Goal: Information Seeking & Learning: Learn about a topic

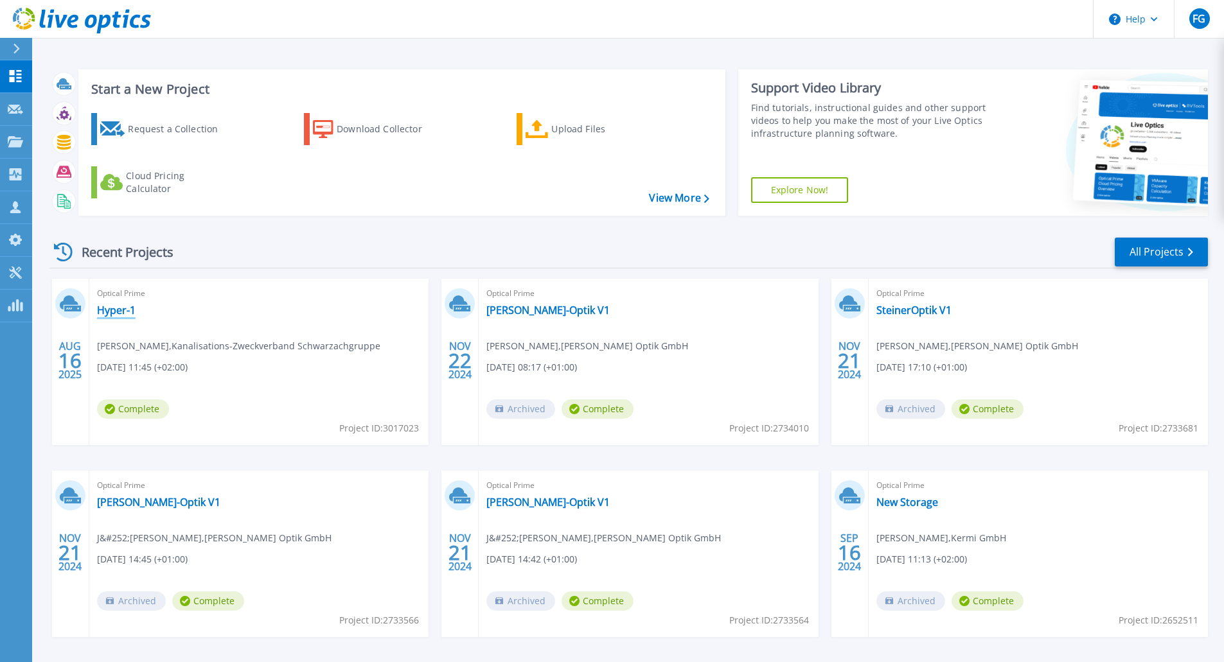
click at [111, 312] on link "Hyper-1" at bounding box center [116, 310] width 39 height 13
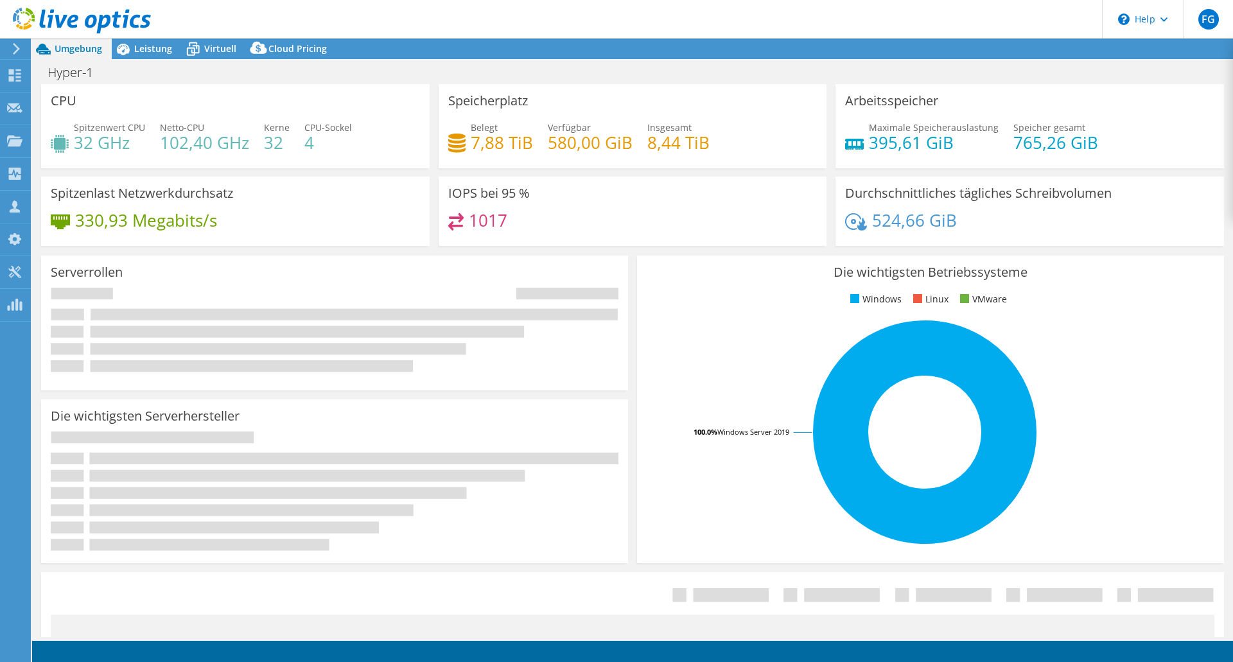
select select "USD"
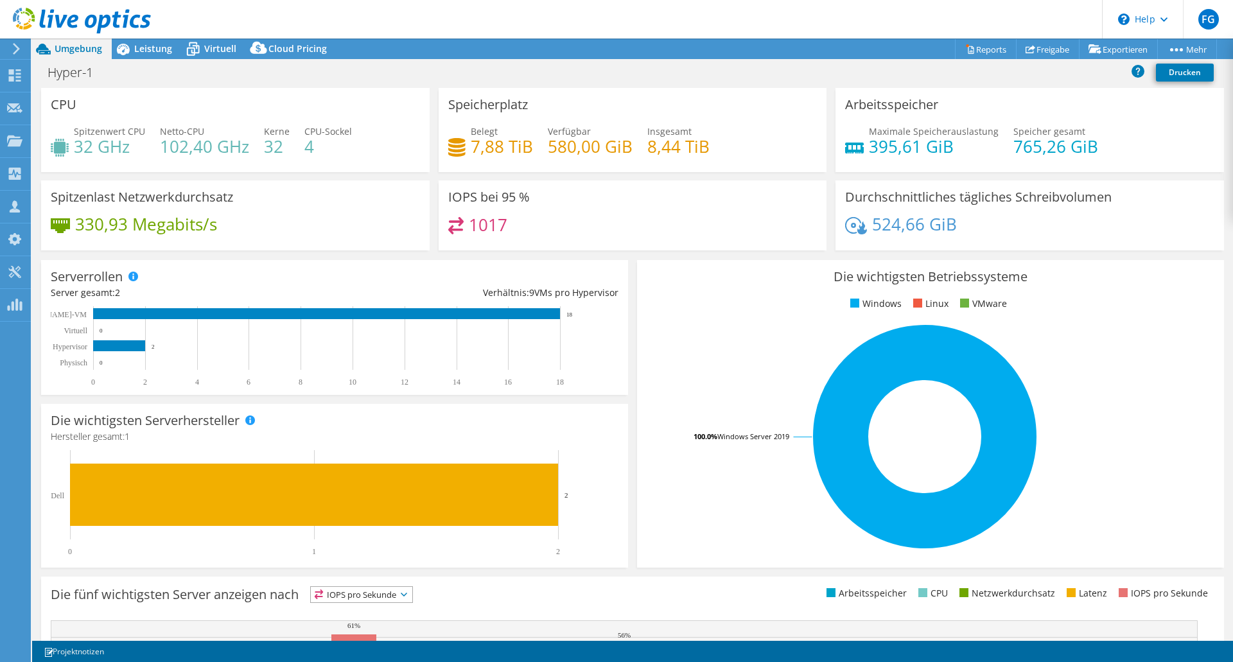
click at [709, 339] on rect at bounding box center [925, 436] width 556 height 225
click at [1179, 348] on rect at bounding box center [925, 436] width 556 height 225
click at [697, 332] on rect at bounding box center [925, 436] width 556 height 225
click at [698, 315] on div "Die wichtigsten Betriebssysteme Windows Linux VMware 100.0% Windows Server 2019" at bounding box center [930, 414] width 587 height 308
click at [725, 308] on ul "Windows Linux VMware" at bounding box center [931, 304] width 568 height 15
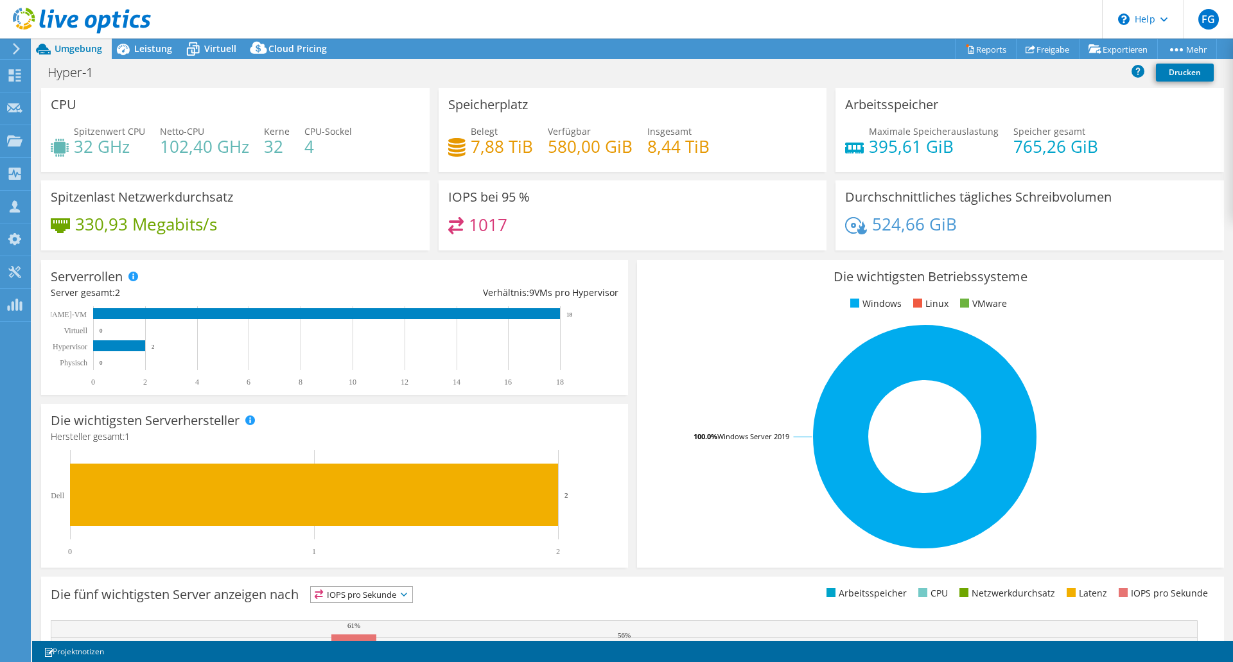
click at [730, 349] on rect at bounding box center [925, 436] width 556 height 225
click at [137, 53] on span "Leistung" at bounding box center [153, 48] width 38 height 12
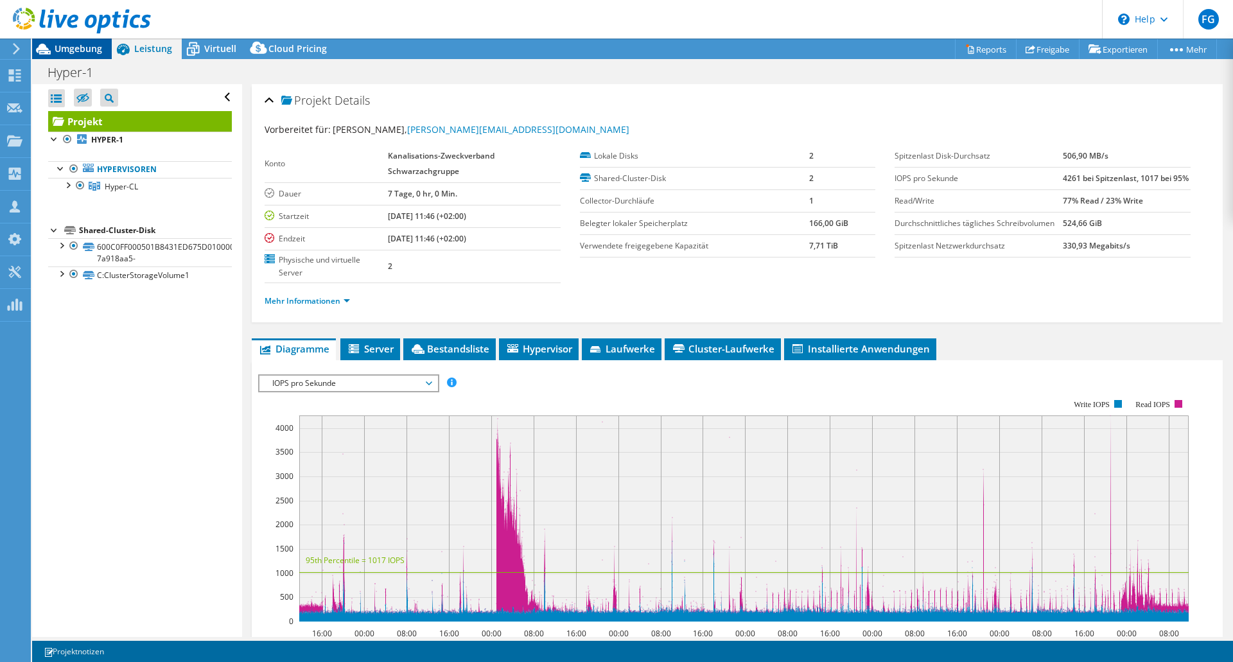
click at [71, 46] on span "Umgebung" at bounding box center [79, 48] width 48 height 12
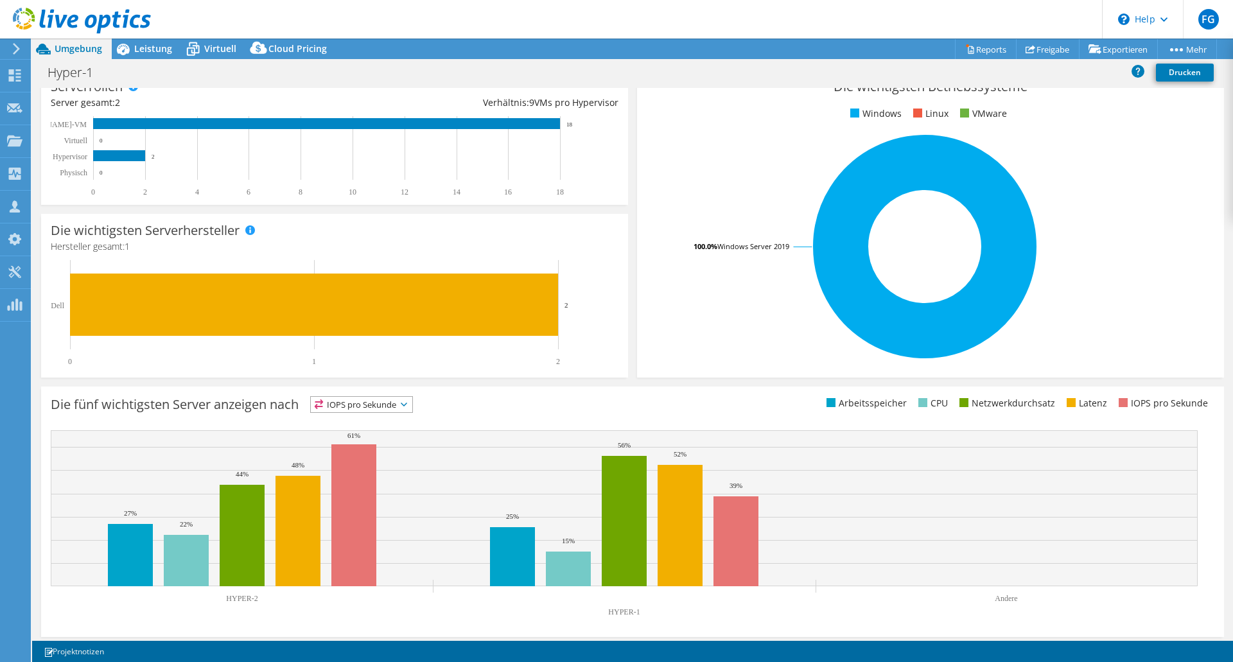
scroll to position [195, 0]
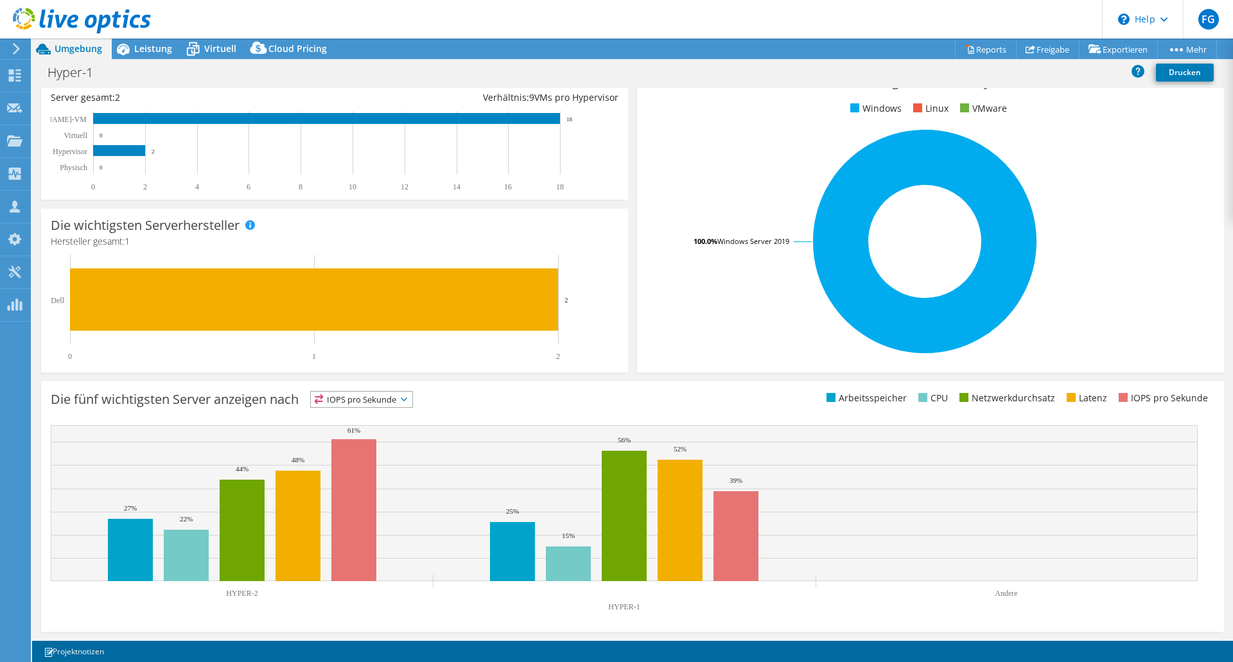
click at [676, 314] on rect at bounding box center [925, 241] width 556 height 225
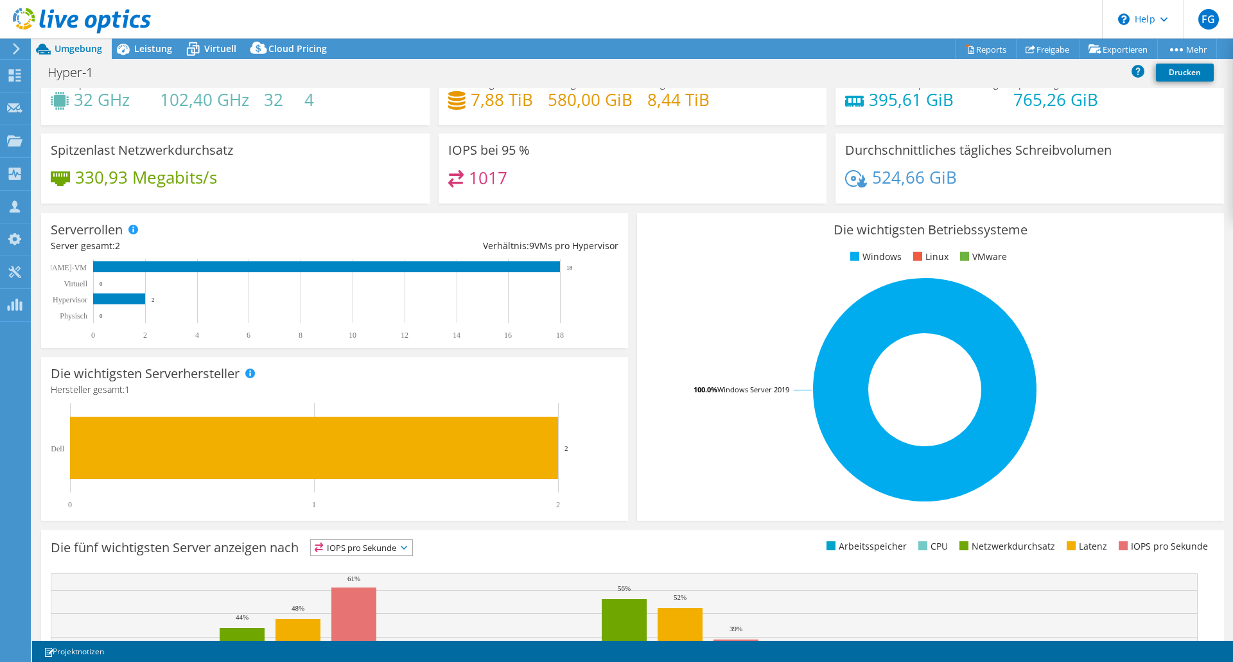
scroll to position [0, 0]
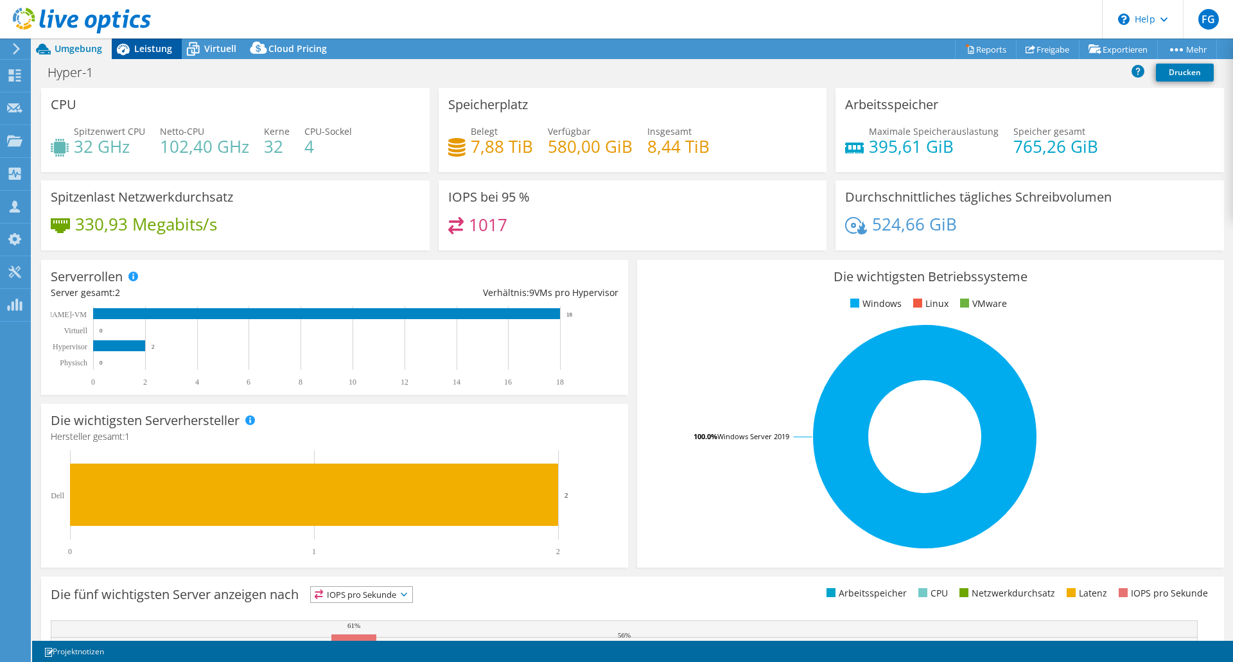
click at [139, 52] on span "Leistung" at bounding box center [153, 48] width 38 height 12
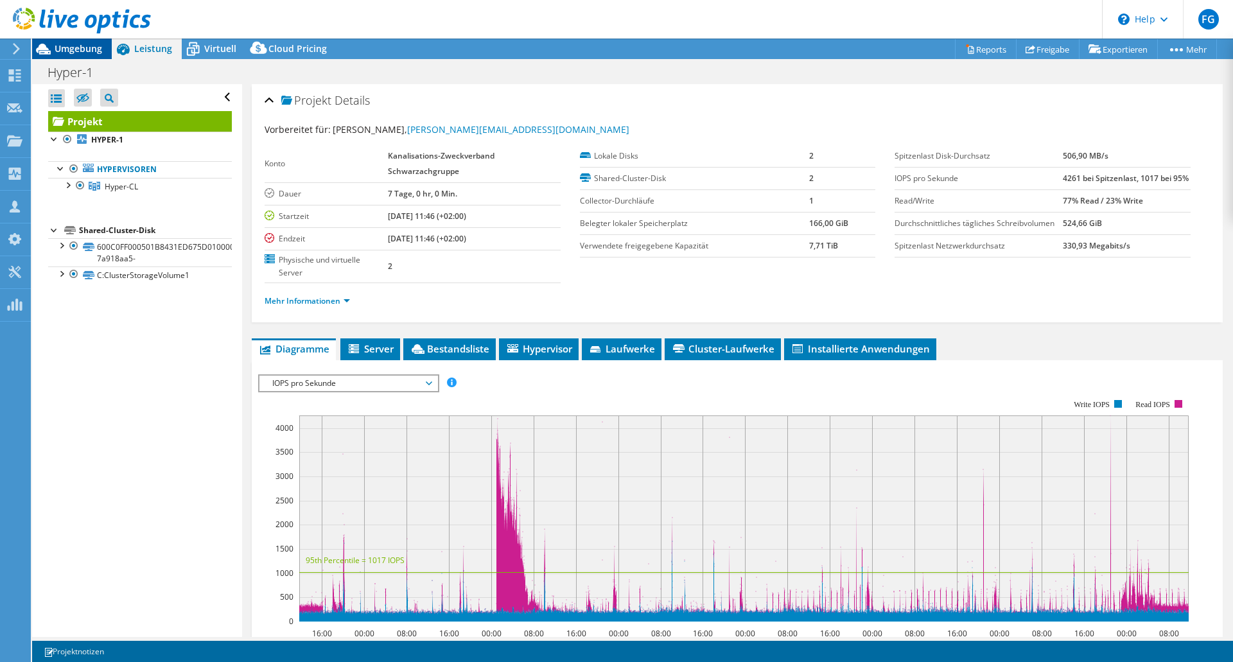
click at [74, 46] on span "Umgebung" at bounding box center [79, 48] width 48 height 12
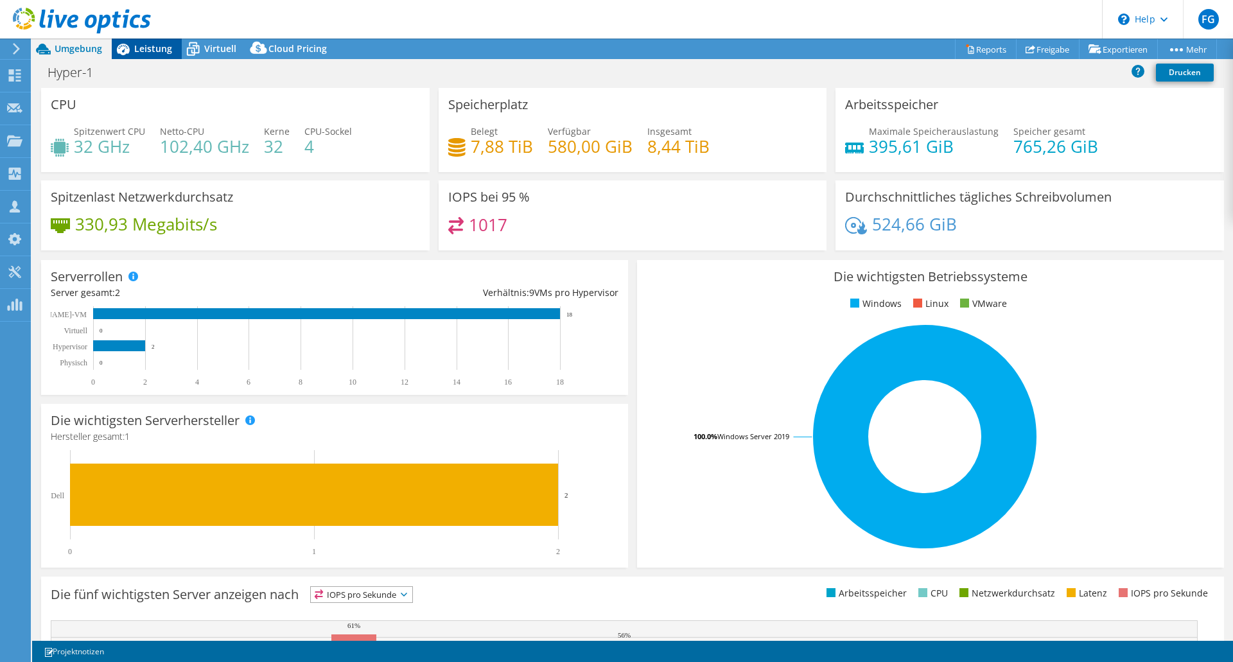
click at [147, 50] on span "Leistung" at bounding box center [153, 48] width 38 height 12
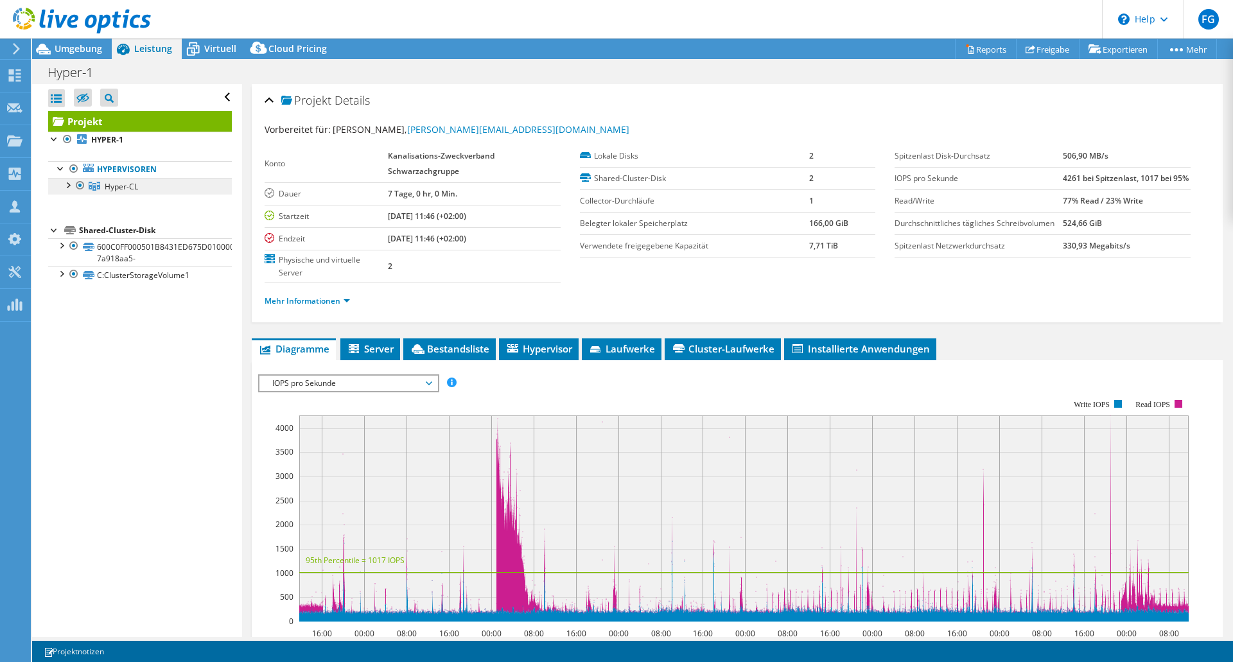
click at [123, 191] on span "Hyper-CL" at bounding box center [121, 186] width 33 height 11
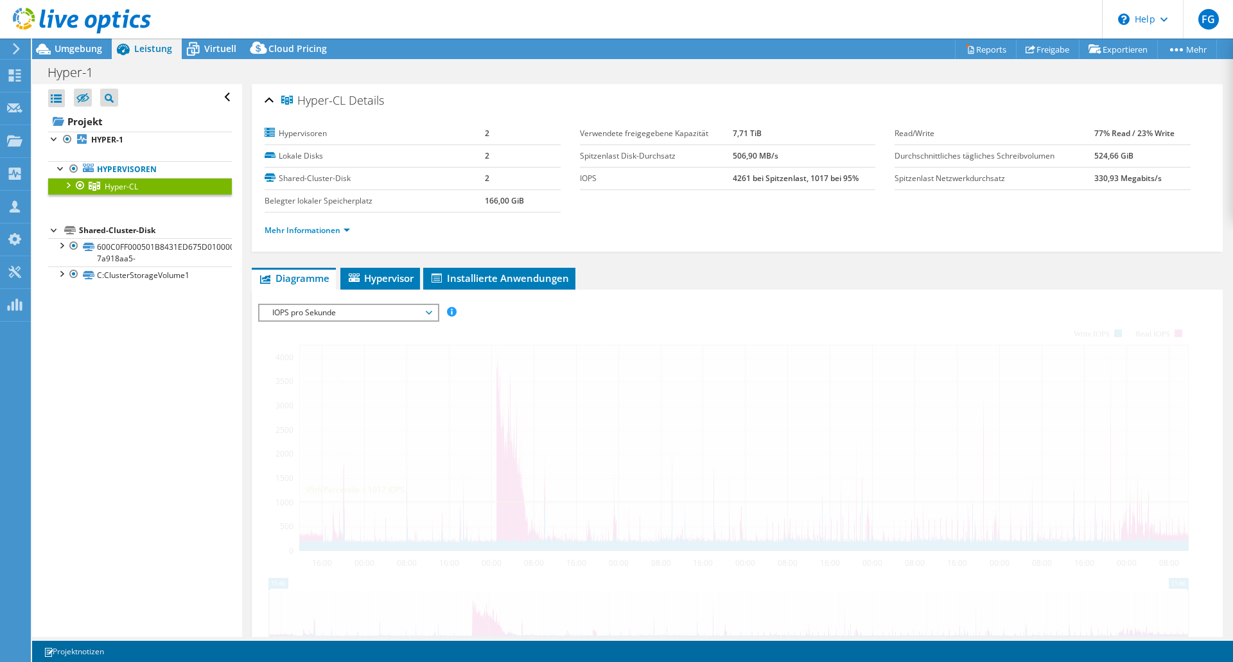
click at [66, 188] on div at bounding box center [67, 184] width 13 height 13
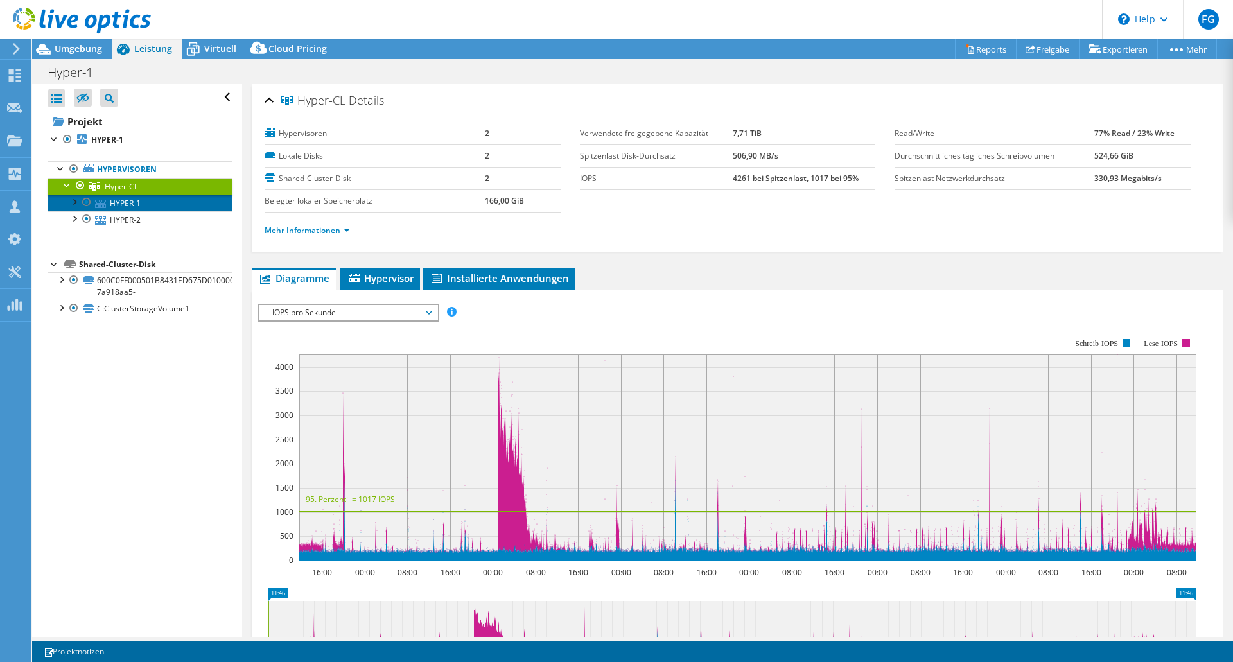
click at [126, 204] on link "HYPER-1" at bounding box center [140, 203] width 184 height 17
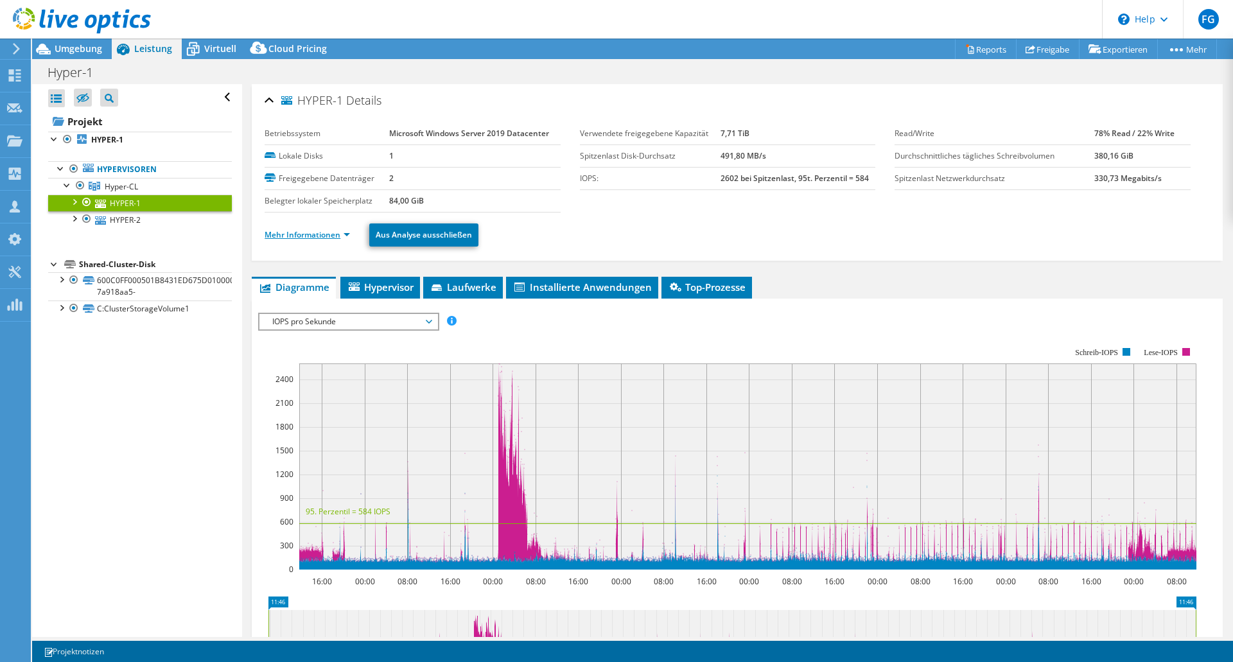
click at [305, 236] on link "Mehr Informationen" at bounding box center [307, 234] width 85 height 11
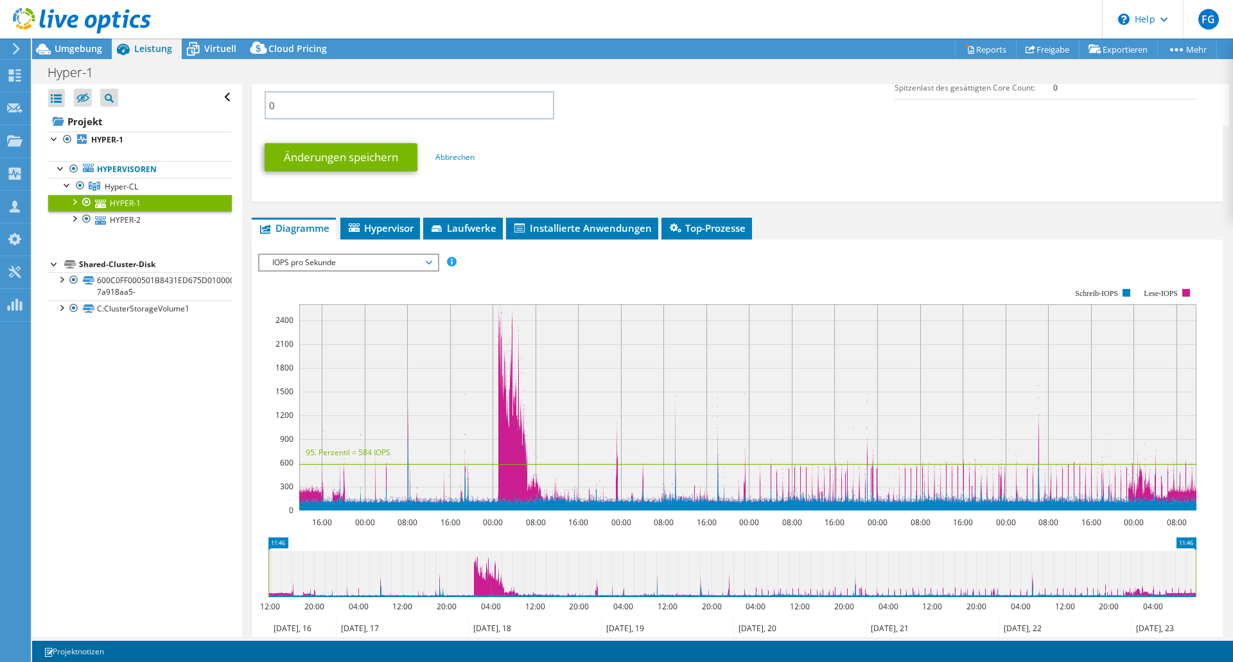
scroll to position [642, 0]
click at [335, 263] on span "IOPS pro Sekunde" at bounding box center [348, 261] width 165 height 15
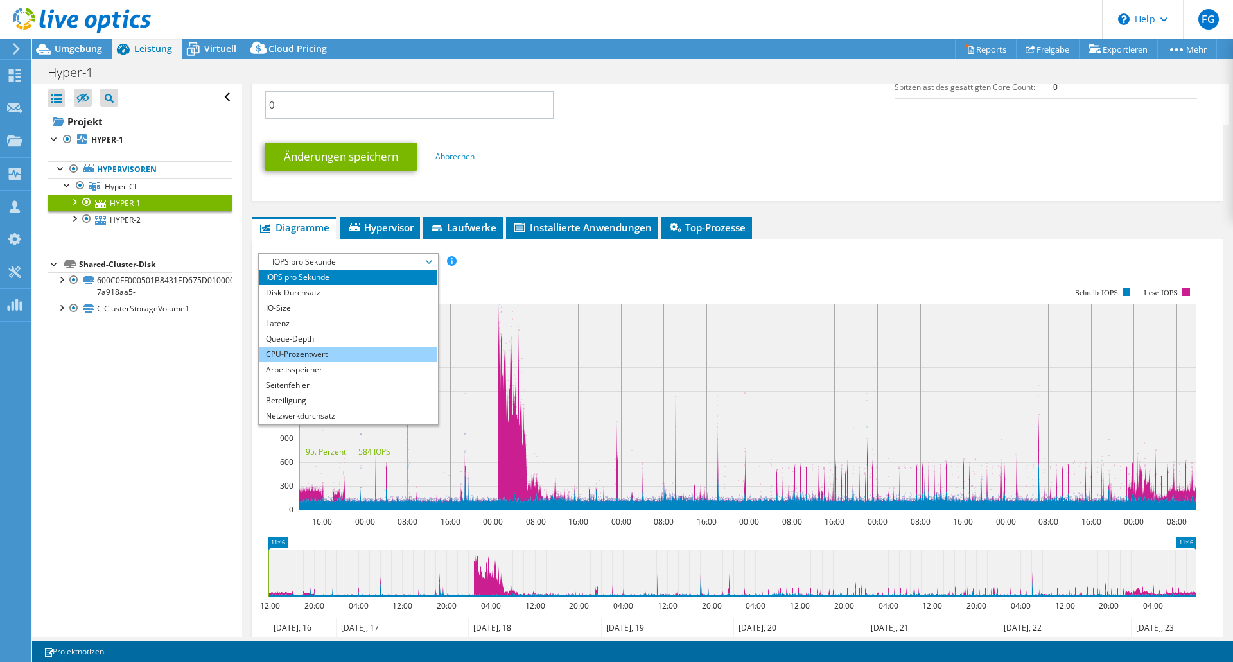
click at [301, 355] on li "CPU-Prozentwert" at bounding box center [349, 354] width 178 height 15
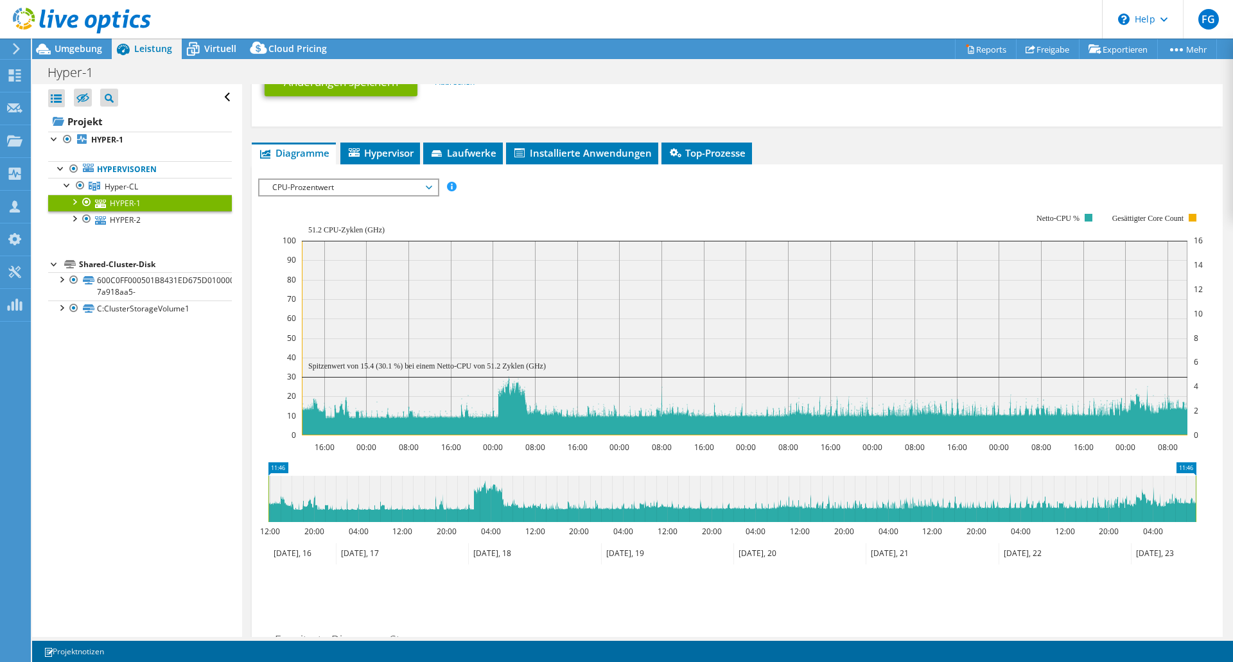
scroll to position [731, 0]
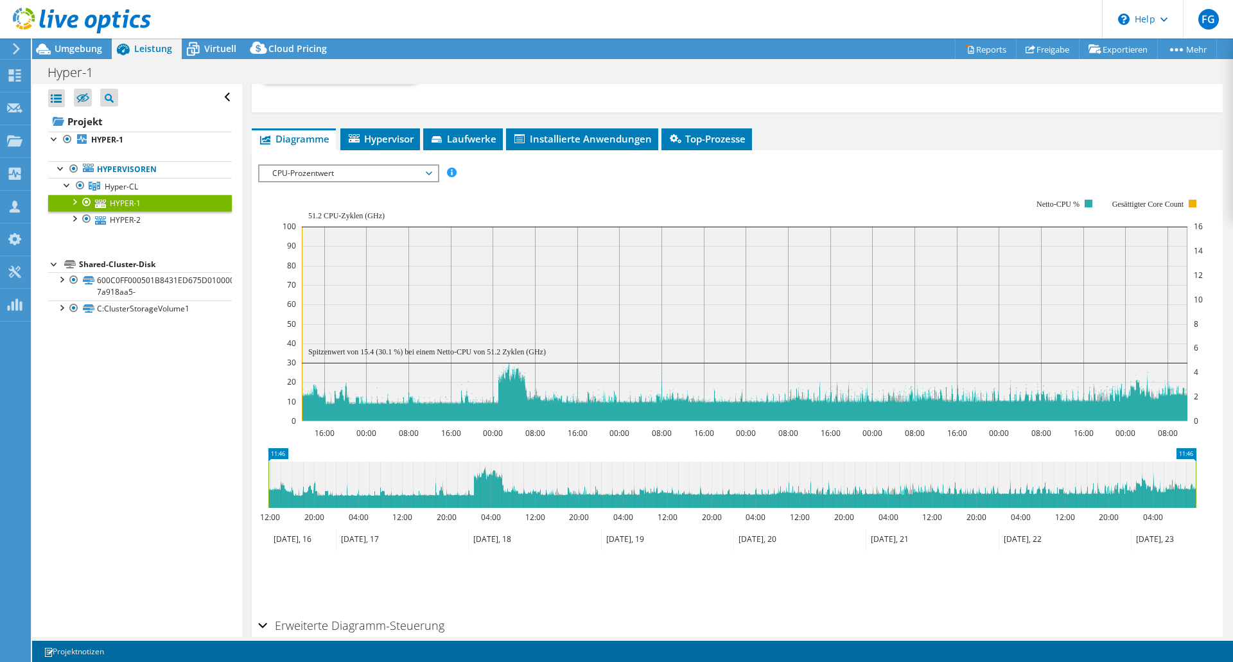
click at [326, 174] on span "CPU-Prozentwert" at bounding box center [348, 173] width 165 height 15
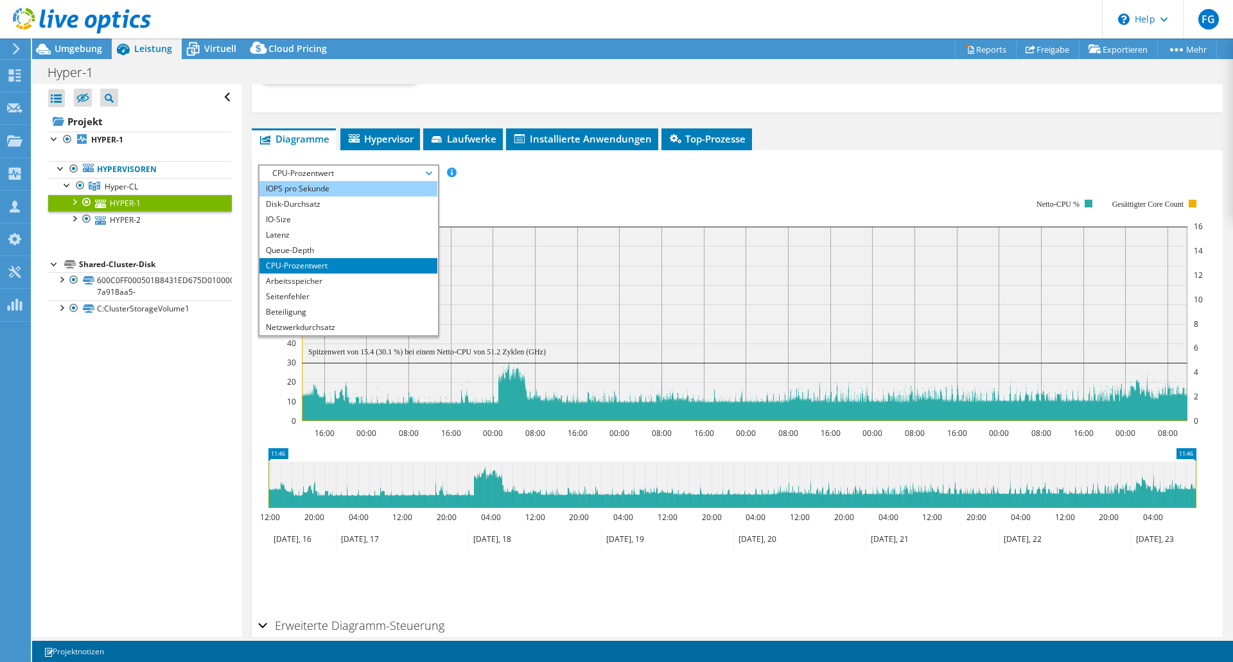
click at [297, 188] on li "IOPS pro Sekunde" at bounding box center [349, 188] width 178 height 15
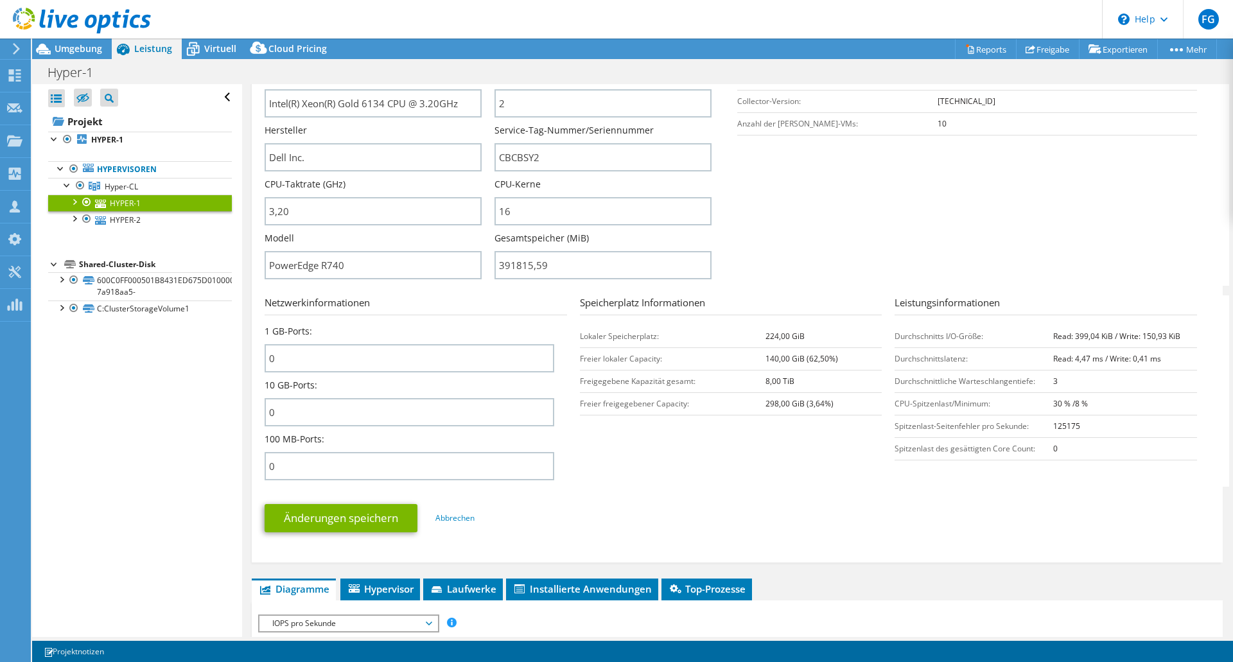
scroll to position [153, 0]
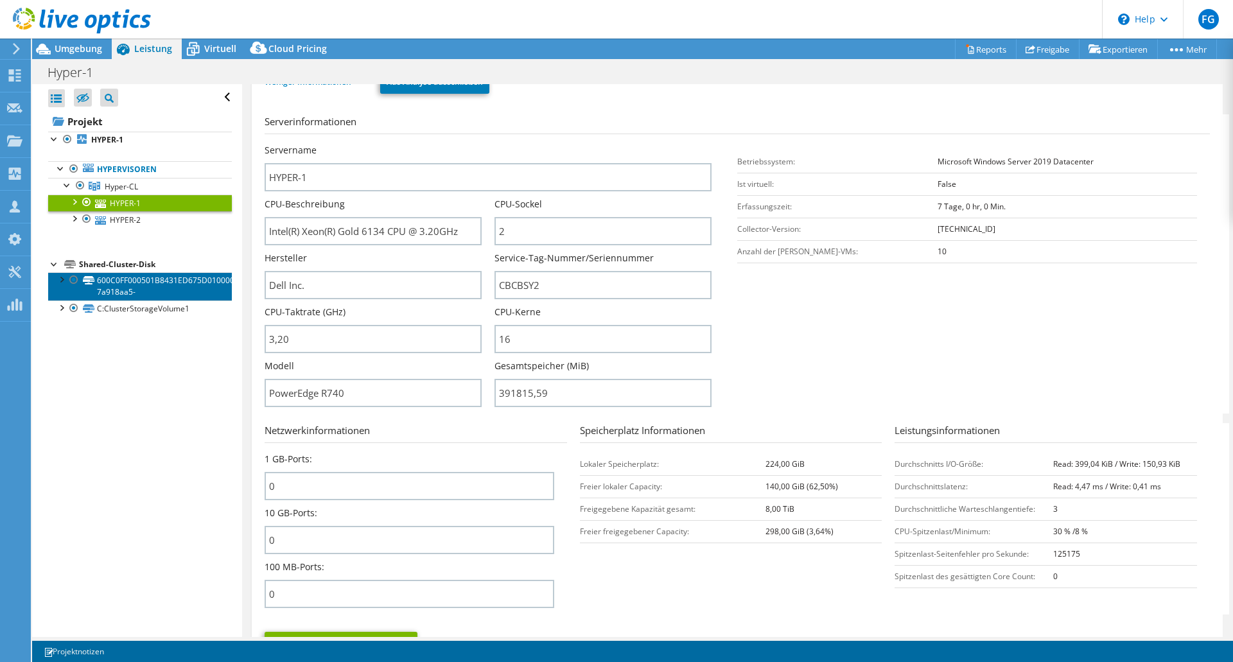
click at [125, 292] on link "600C0FF000501B8431ED675D01000000-7a918aa5-" at bounding box center [140, 286] width 184 height 28
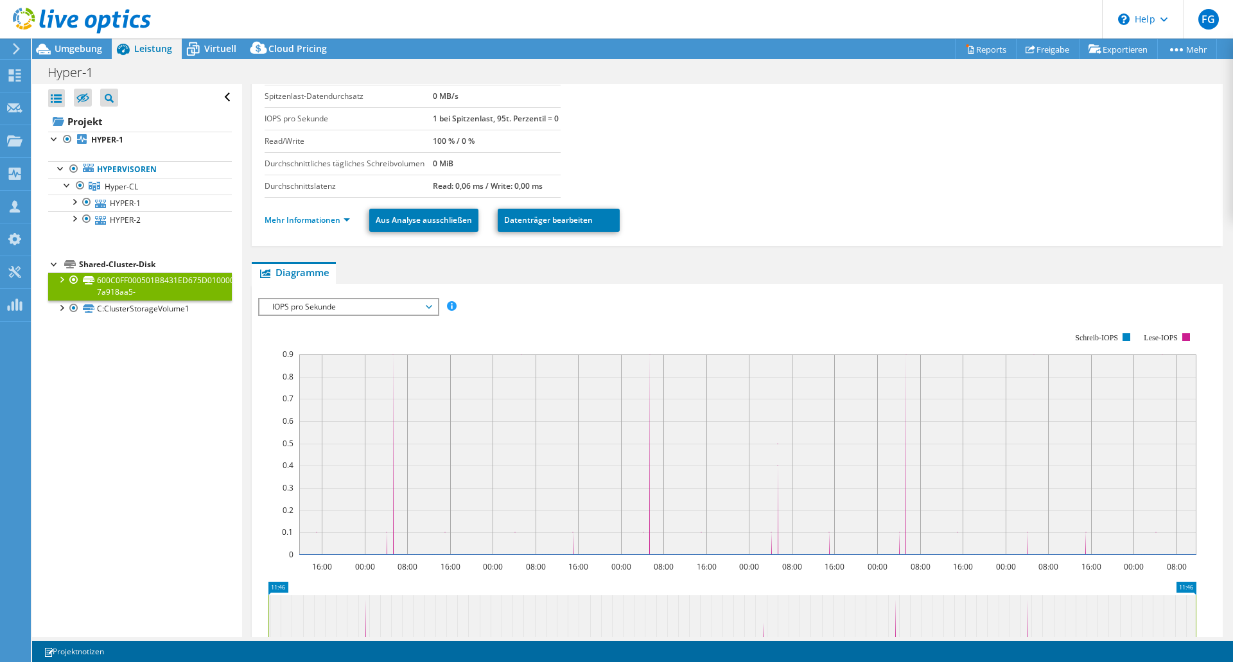
scroll to position [0, 0]
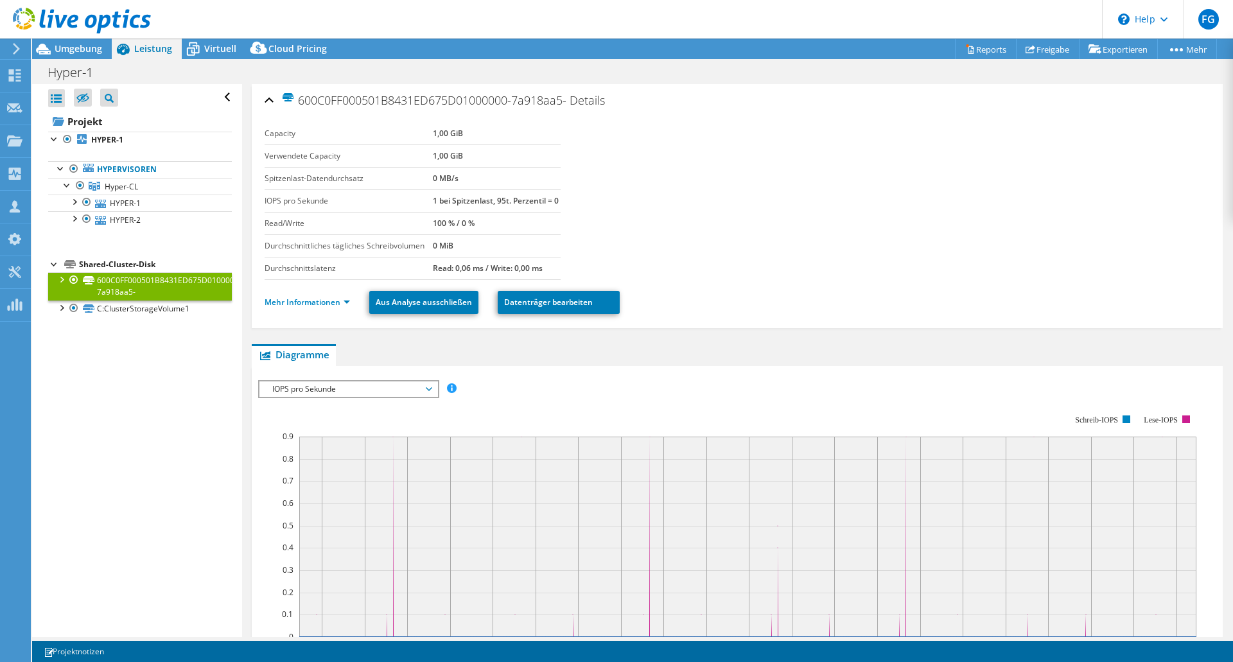
click at [308, 310] on li "Mehr Informationen" at bounding box center [311, 303] width 93 height 14
click at [310, 308] on link "Mehr Informationen" at bounding box center [307, 302] width 85 height 11
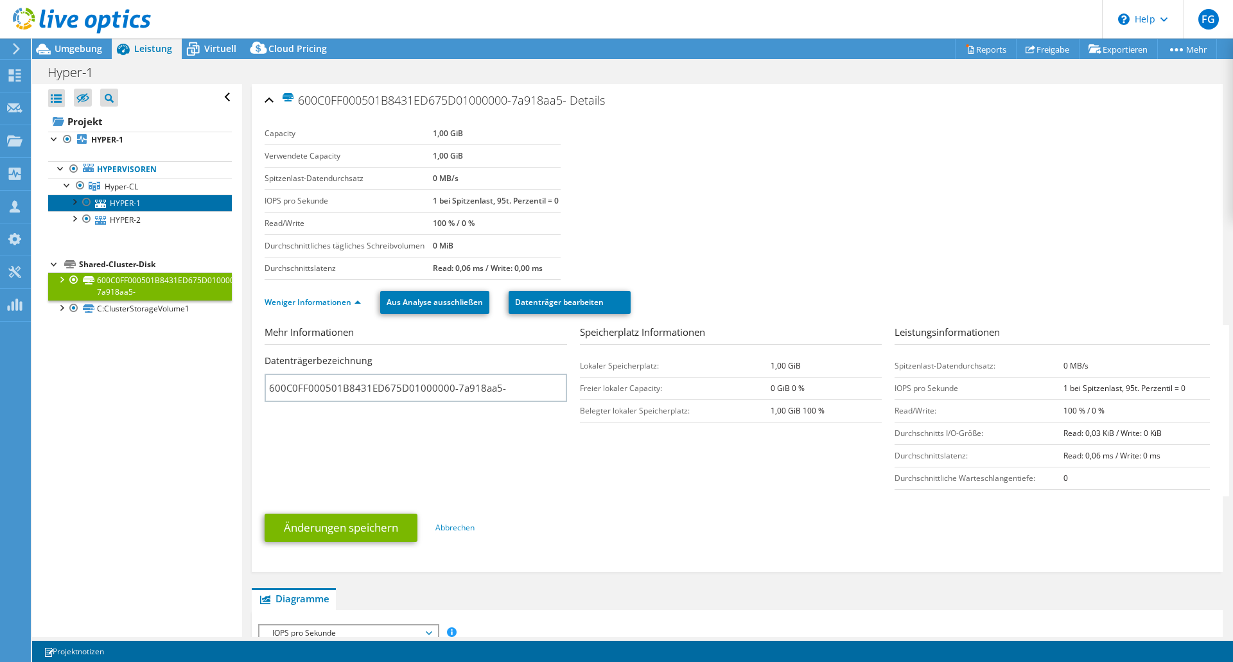
click at [123, 202] on link "HYPER-1" at bounding box center [140, 203] width 184 height 17
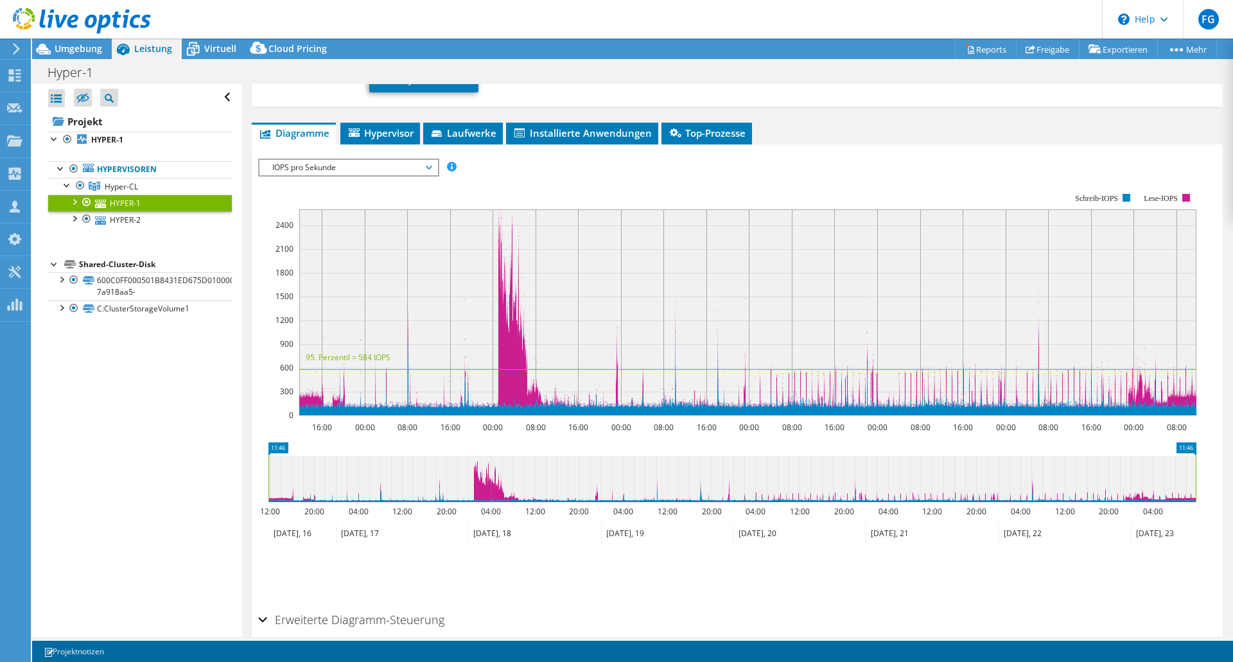
scroll to position [148, 0]
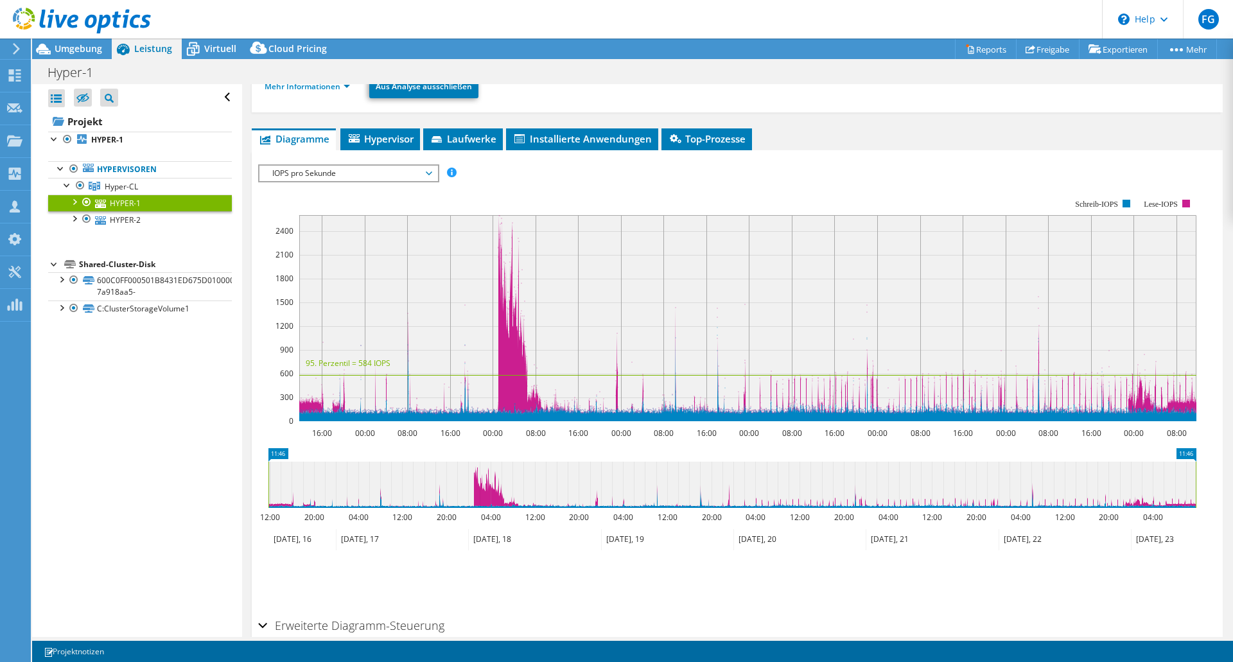
click at [333, 170] on span "IOPS pro Sekunde" at bounding box center [348, 173] width 165 height 15
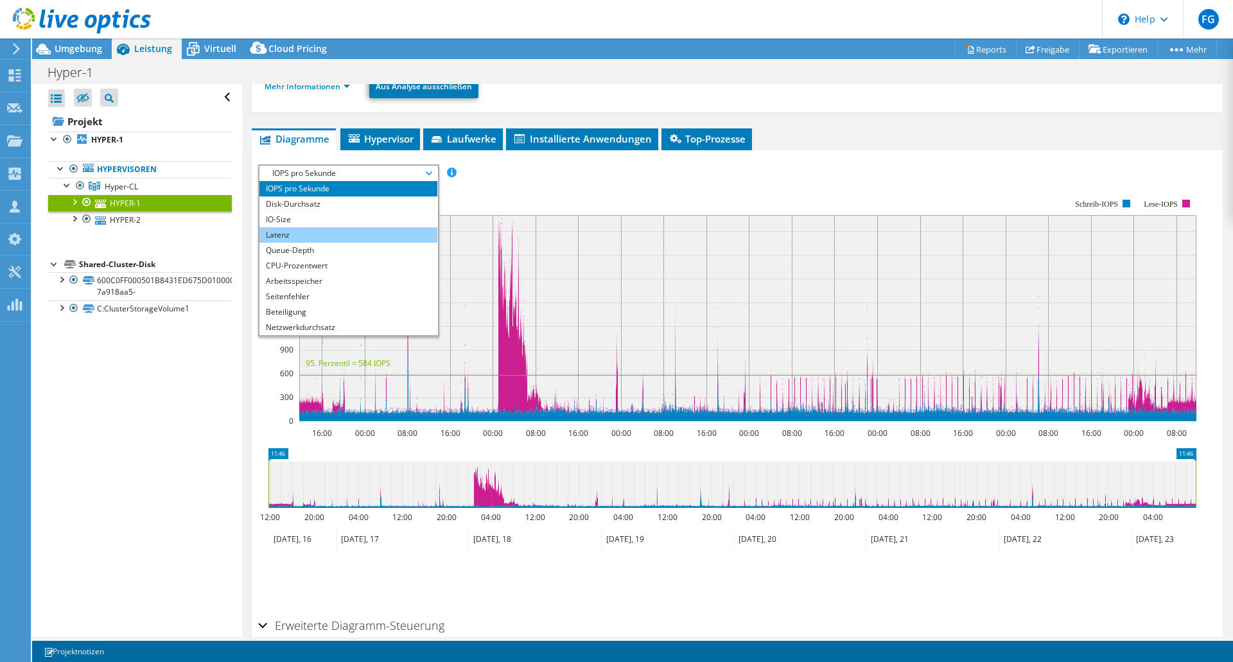
click at [283, 234] on li "Latenz" at bounding box center [349, 234] width 178 height 15
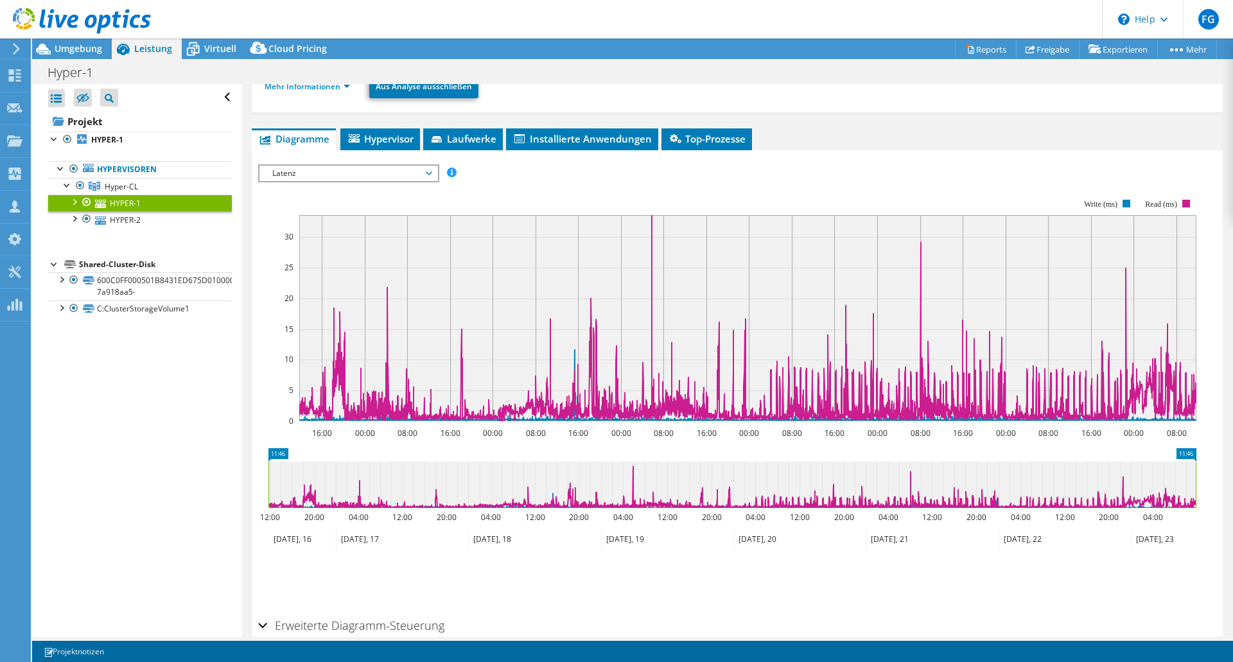
scroll to position [0, 0]
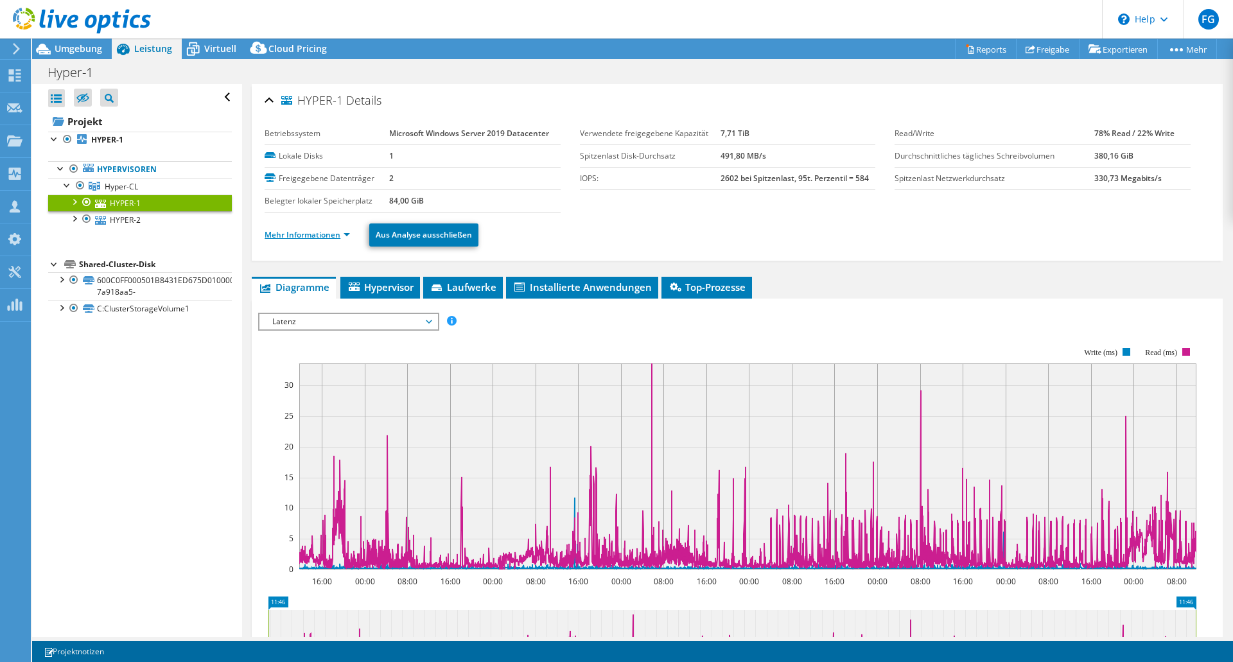
click at [281, 236] on link "Mehr Informationen" at bounding box center [307, 234] width 85 height 11
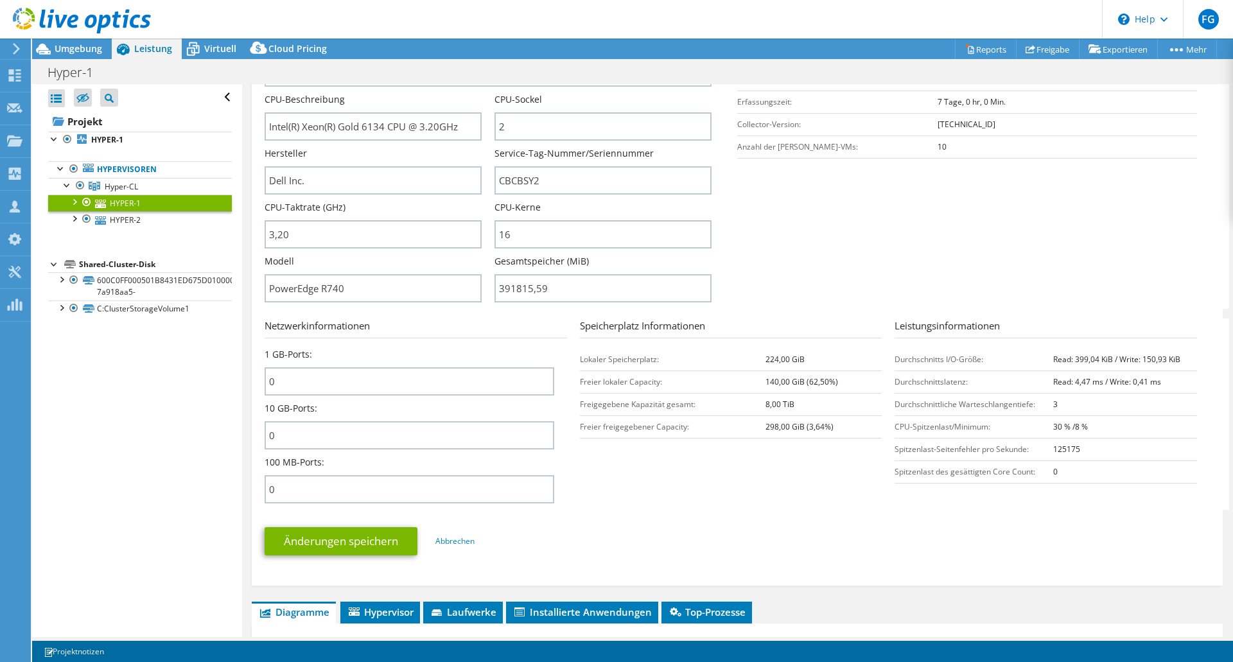
scroll to position [257, 0]
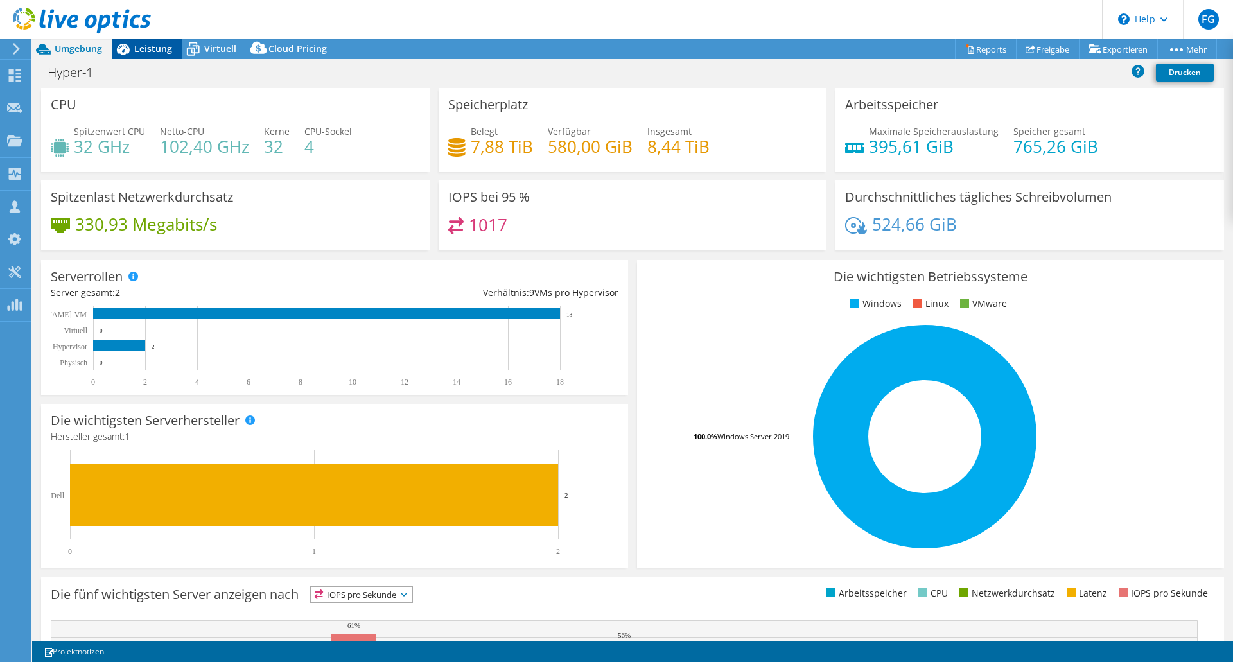
click at [114, 49] on icon at bounding box center [123, 49] width 22 height 22
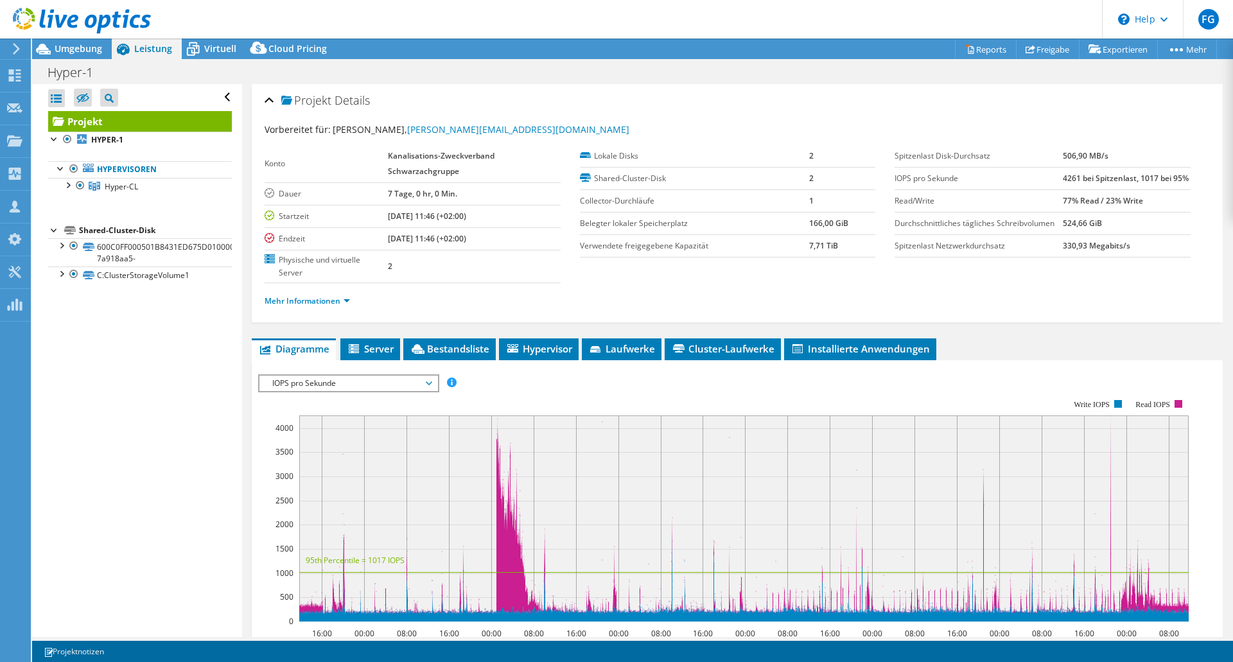
scroll to position [265, 0]
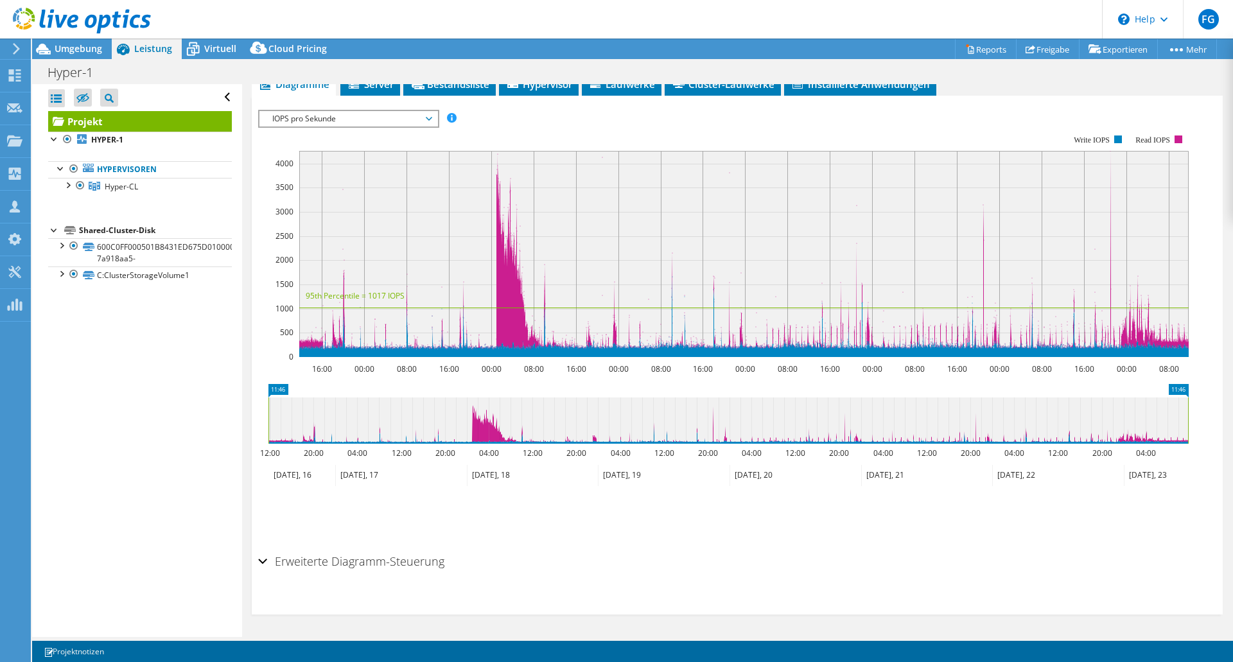
click at [339, 119] on span "IOPS pro Sekunde" at bounding box center [348, 118] width 165 height 15
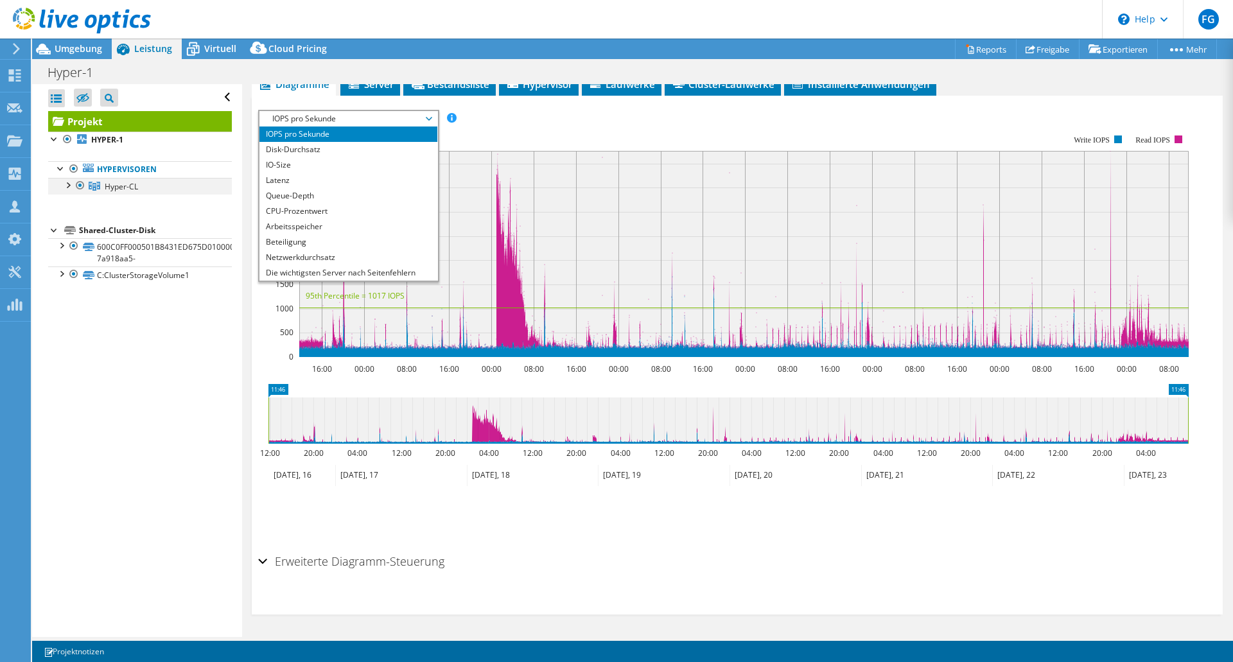
click at [71, 184] on div at bounding box center [67, 184] width 13 height 13
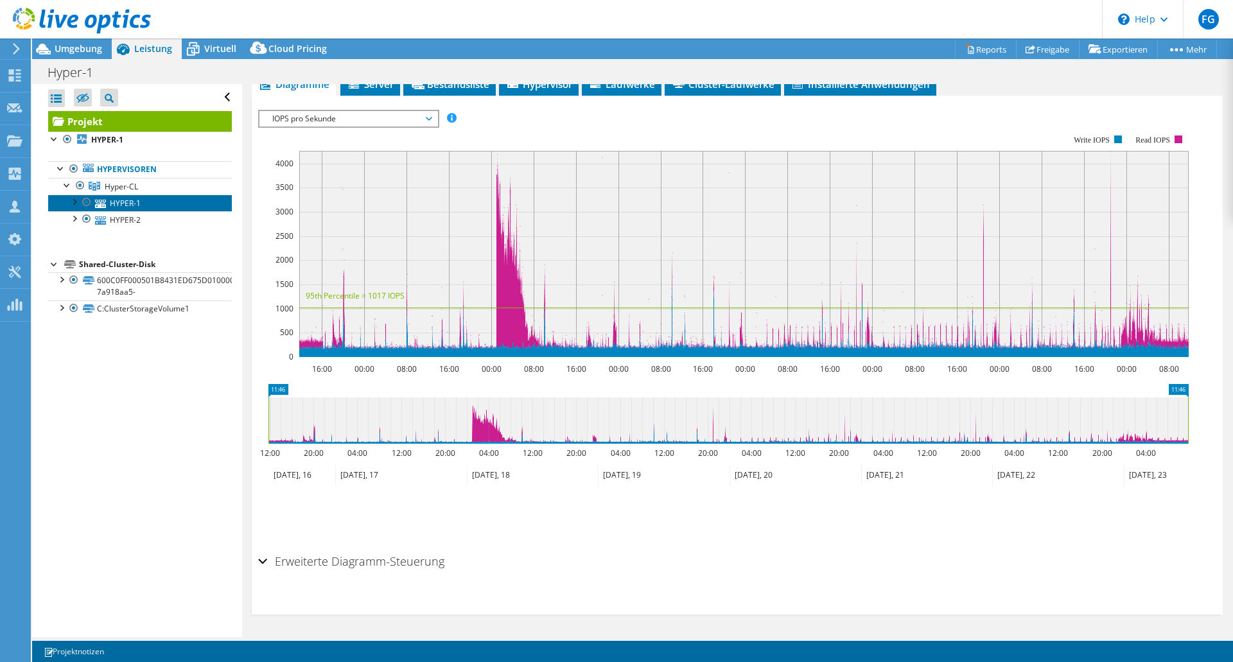
click at [119, 206] on link "HYPER-1" at bounding box center [140, 203] width 184 height 17
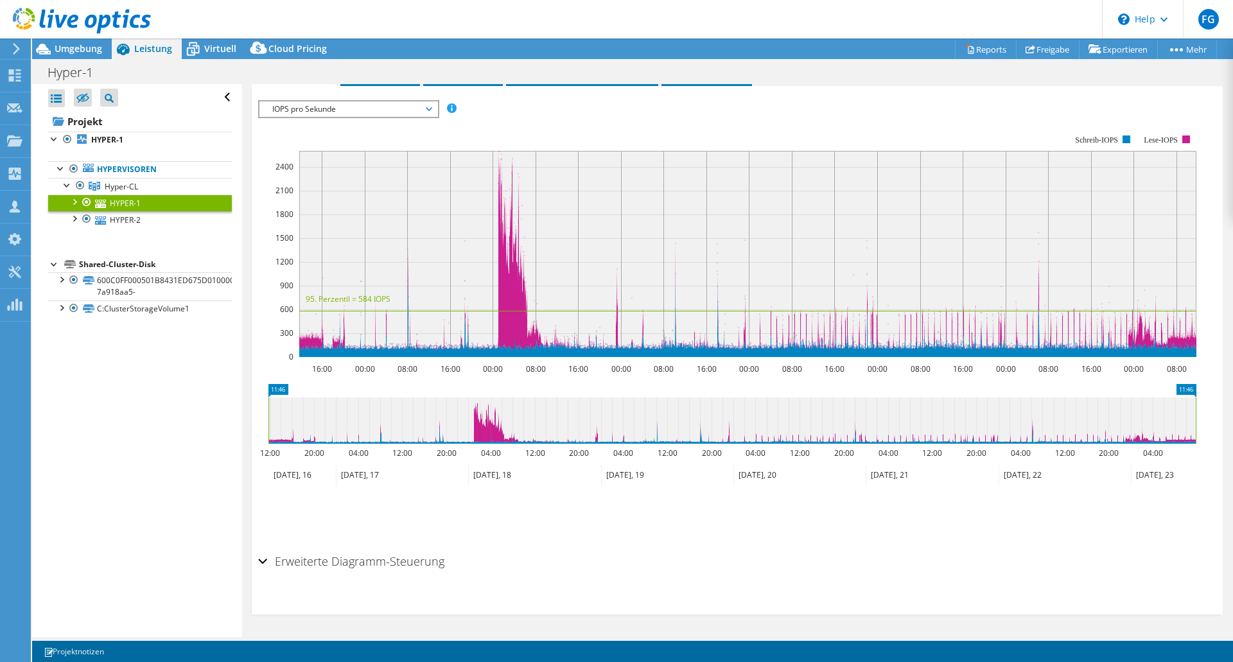
scroll to position [203, 0]
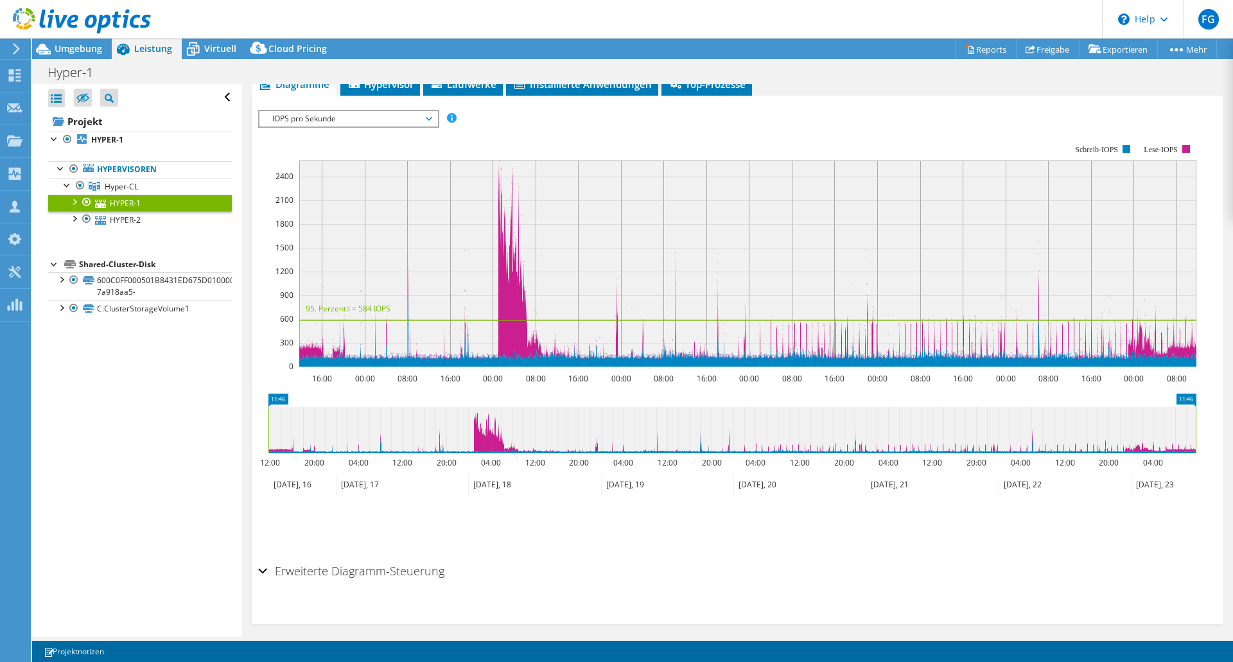
click at [357, 119] on span "IOPS pro Sekunde" at bounding box center [348, 118] width 165 height 15
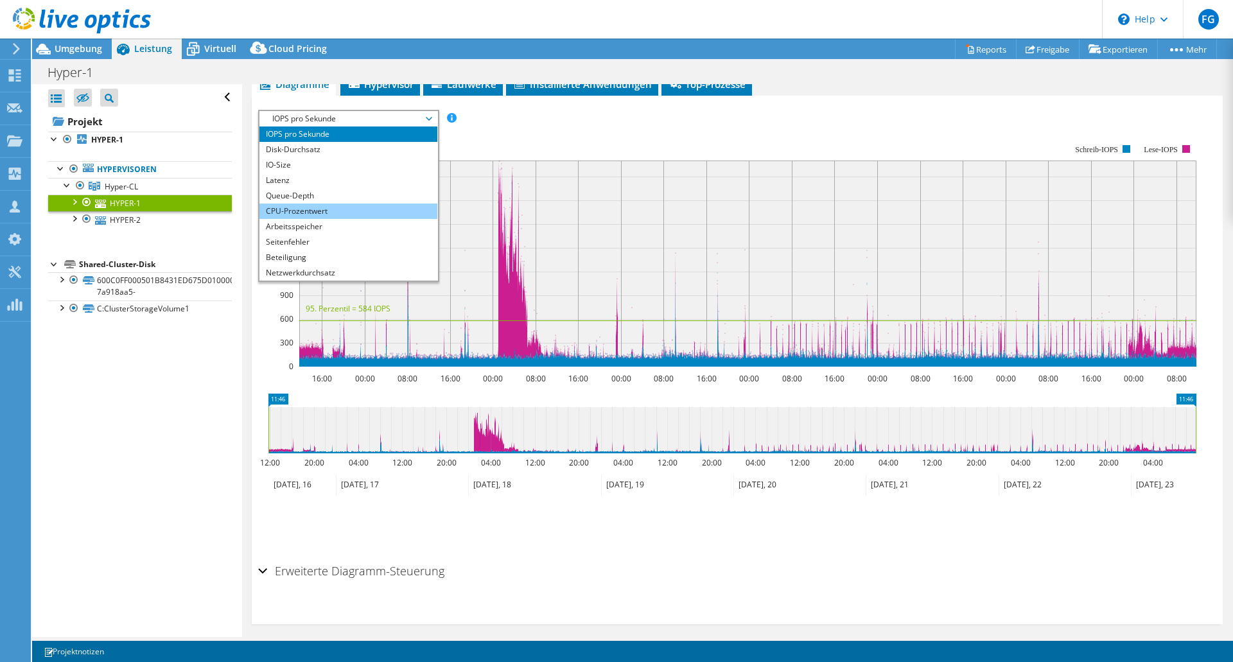
click at [302, 211] on li "CPU-Prozentwert" at bounding box center [349, 211] width 178 height 15
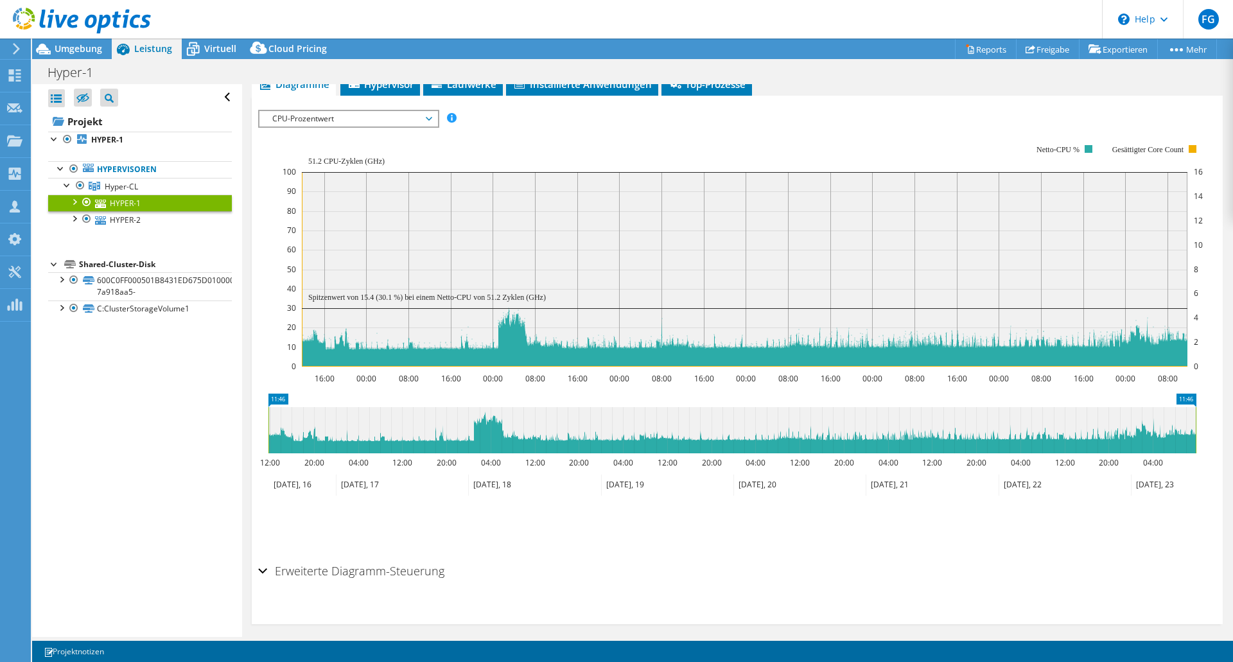
click at [346, 119] on span "CPU-Prozentwert" at bounding box center [348, 118] width 165 height 15
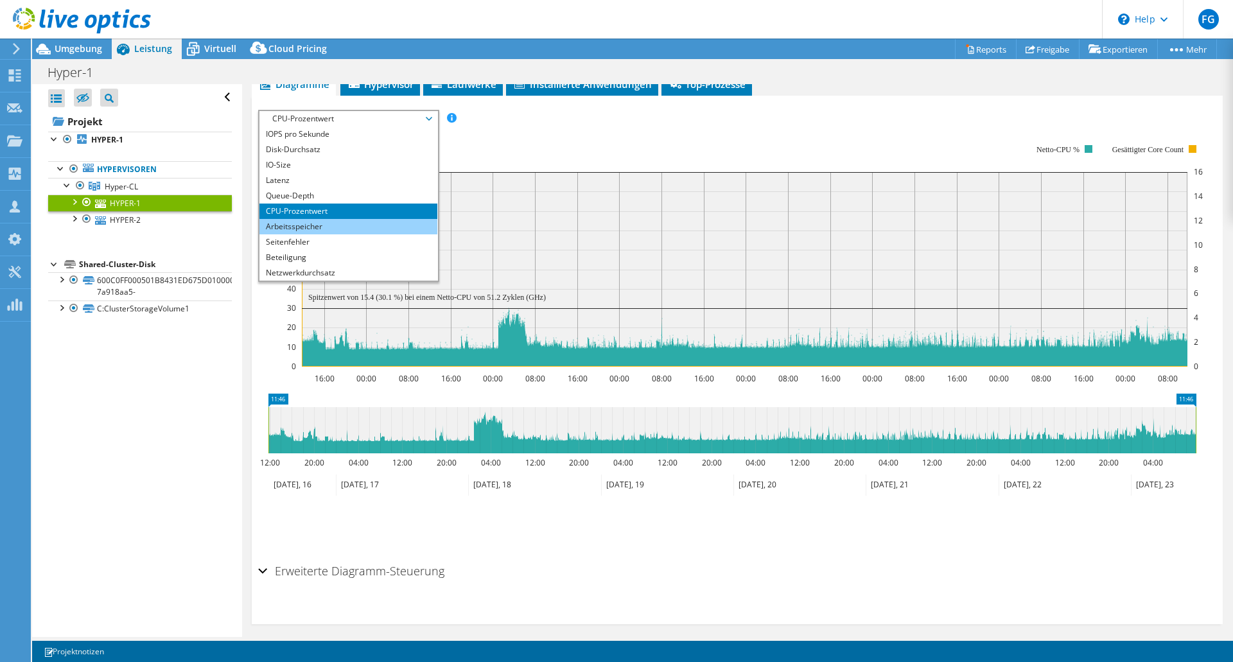
click at [320, 228] on li "Arbeitsspeicher" at bounding box center [349, 226] width 178 height 15
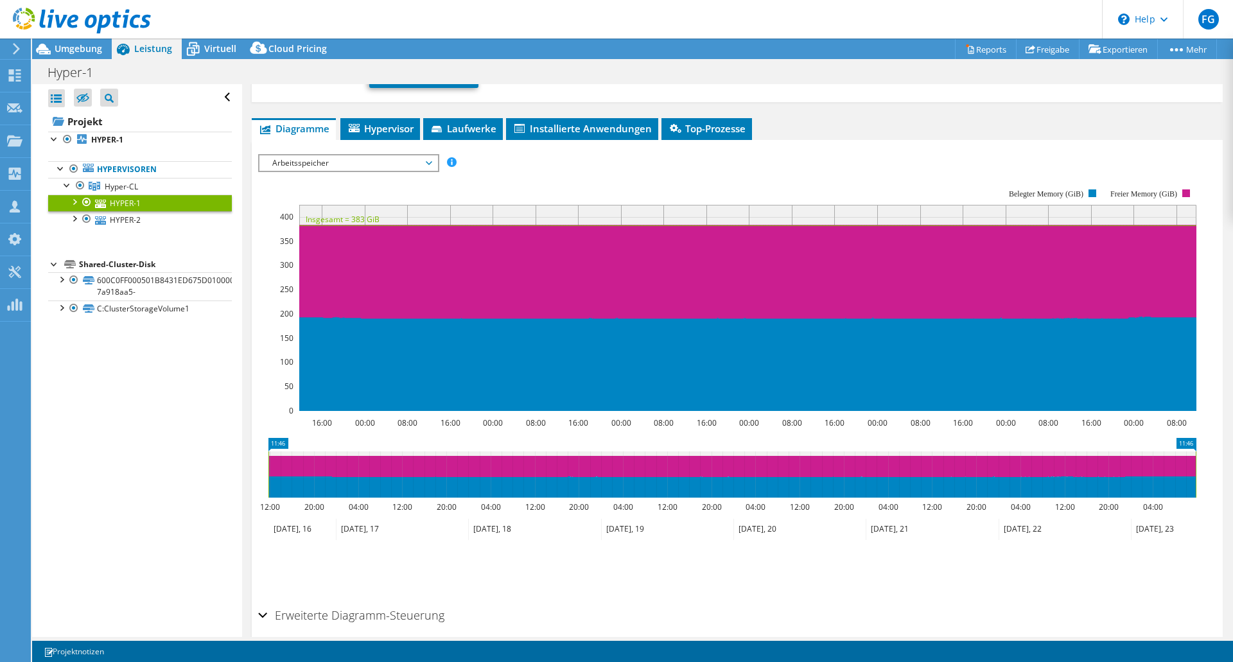
scroll to position [139, 0]
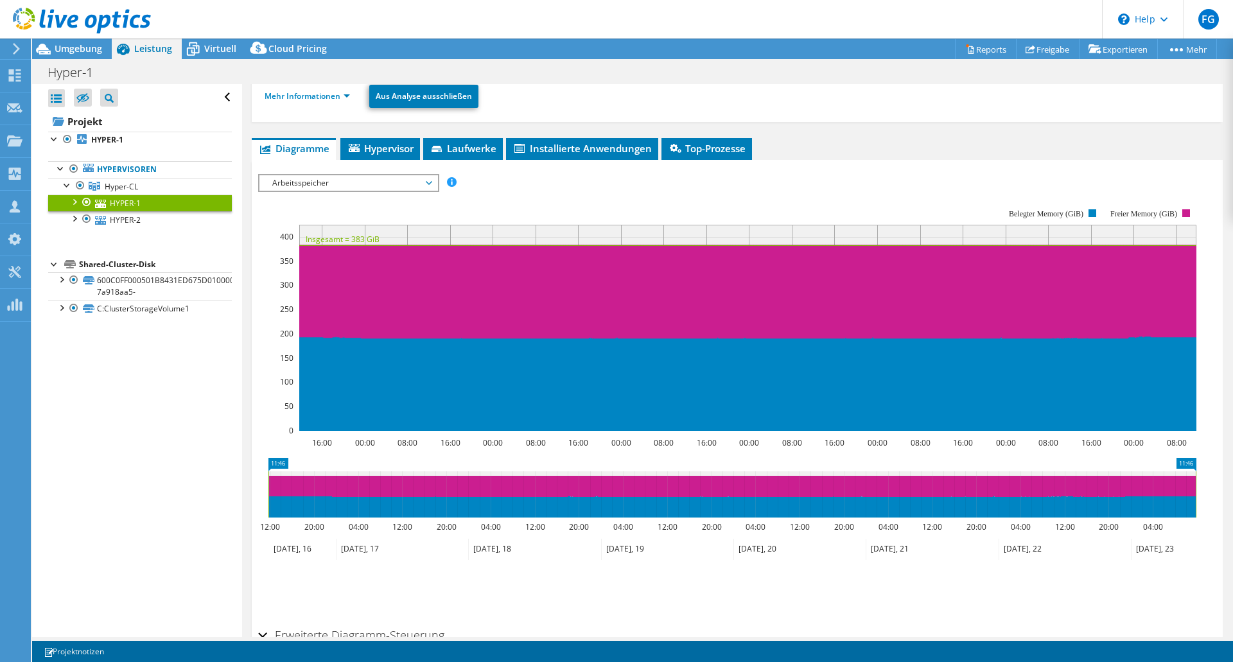
click at [350, 184] on span "Arbeitsspeicher" at bounding box center [348, 182] width 165 height 15
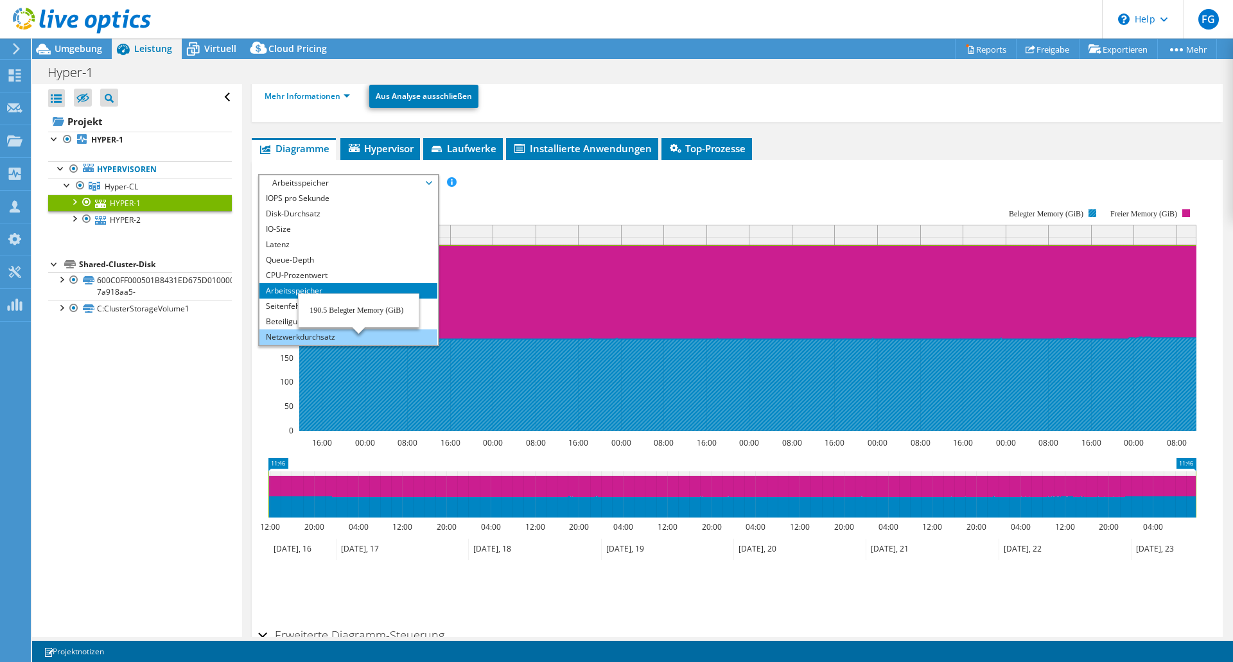
click at [289, 337] on li "Netzwerkdurchsatz" at bounding box center [349, 337] width 178 height 15
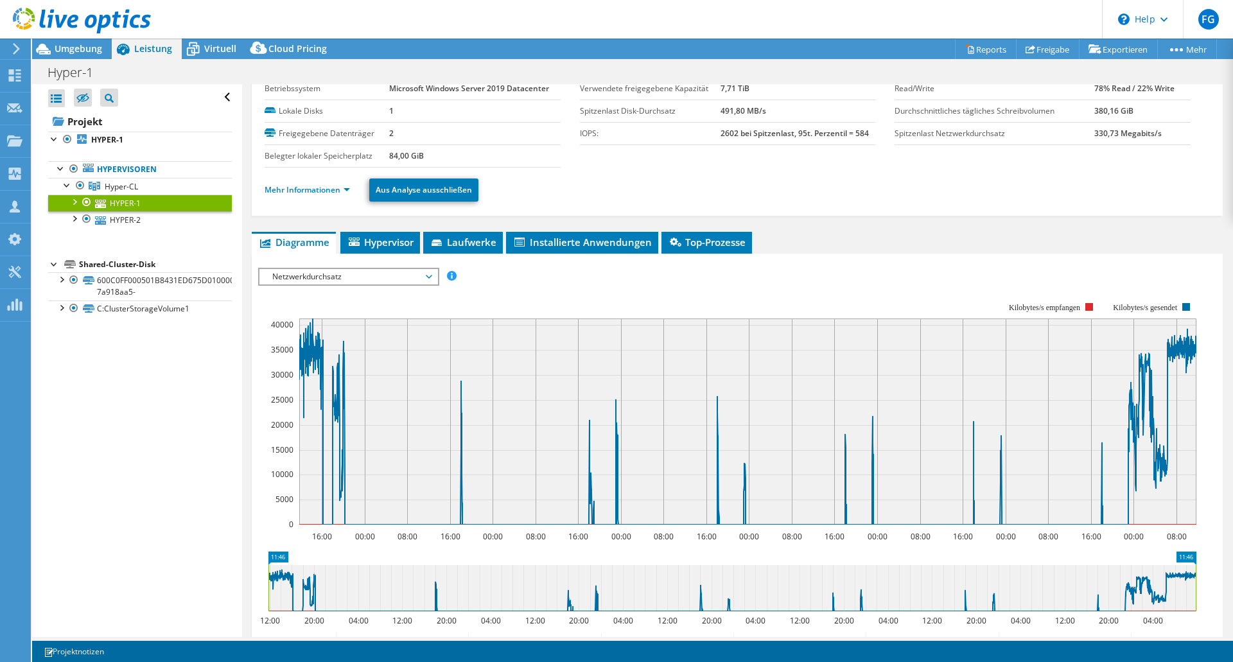
scroll to position [20, 0]
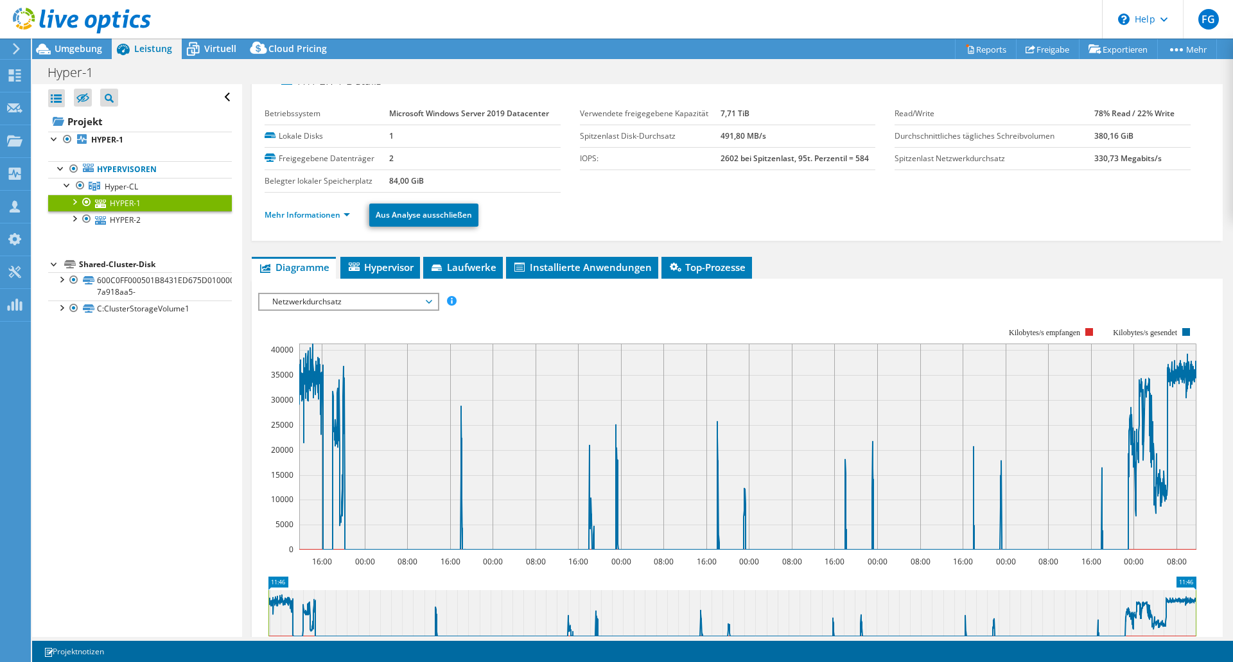
click at [348, 299] on span "Netzwerkdurchsatz" at bounding box center [348, 301] width 165 height 15
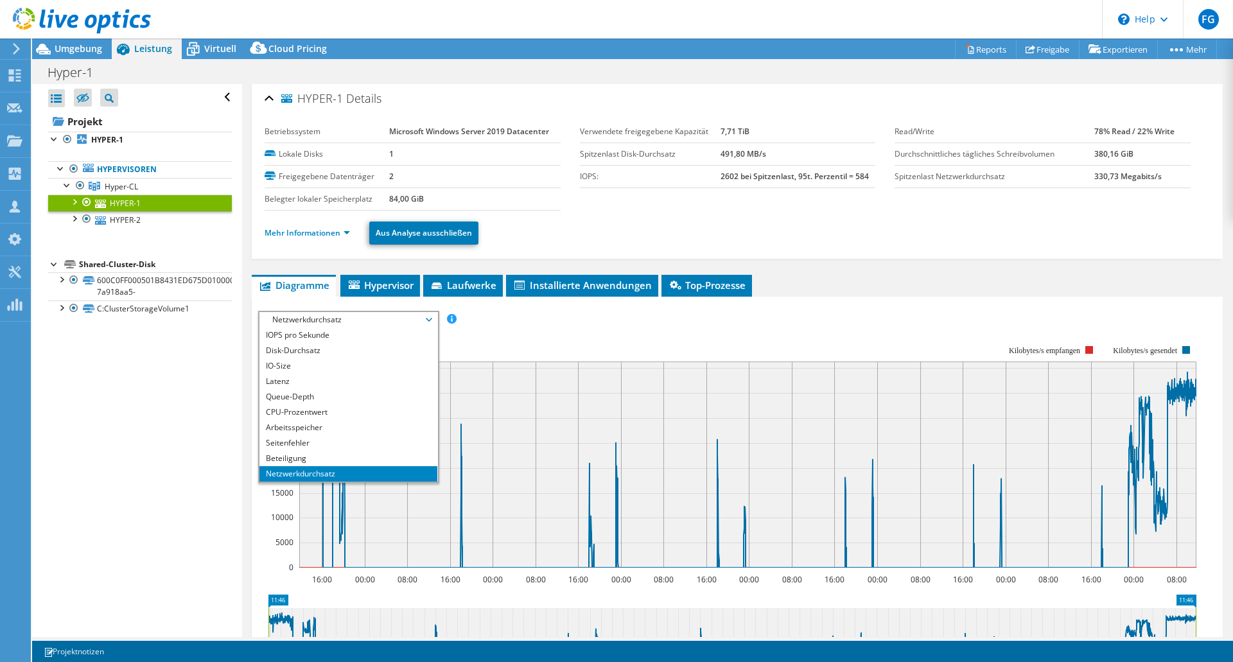
scroll to position [0, 0]
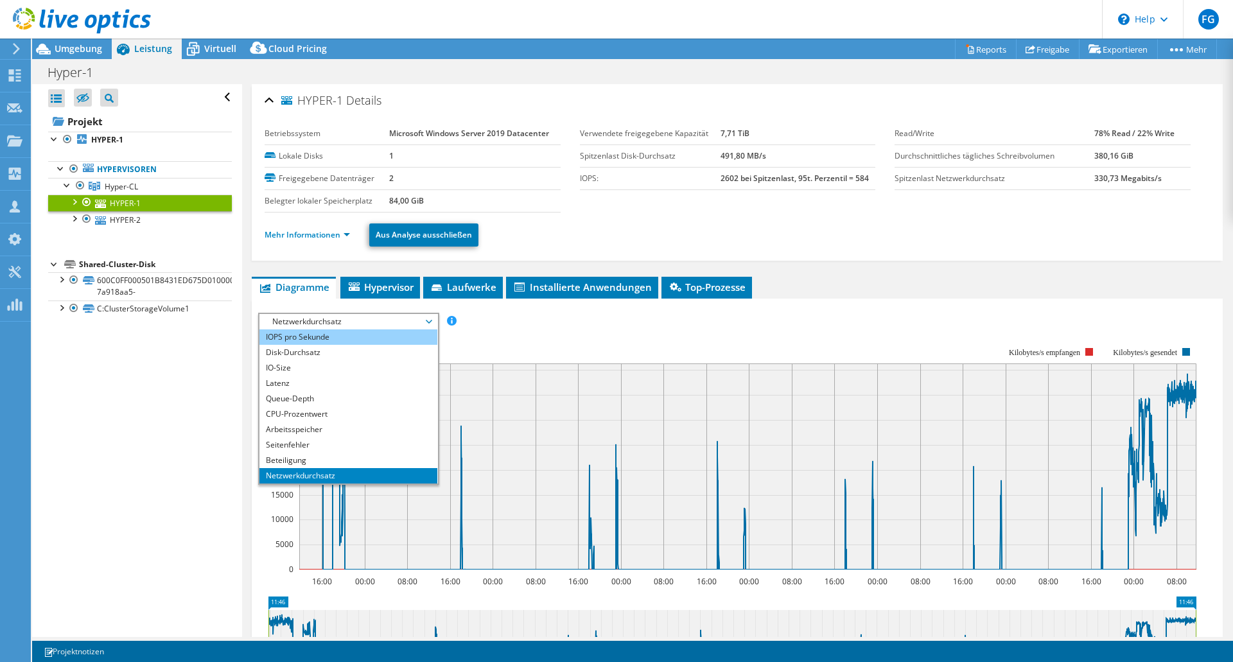
click at [296, 337] on li "IOPS pro Sekunde" at bounding box center [349, 337] width 178 height 15
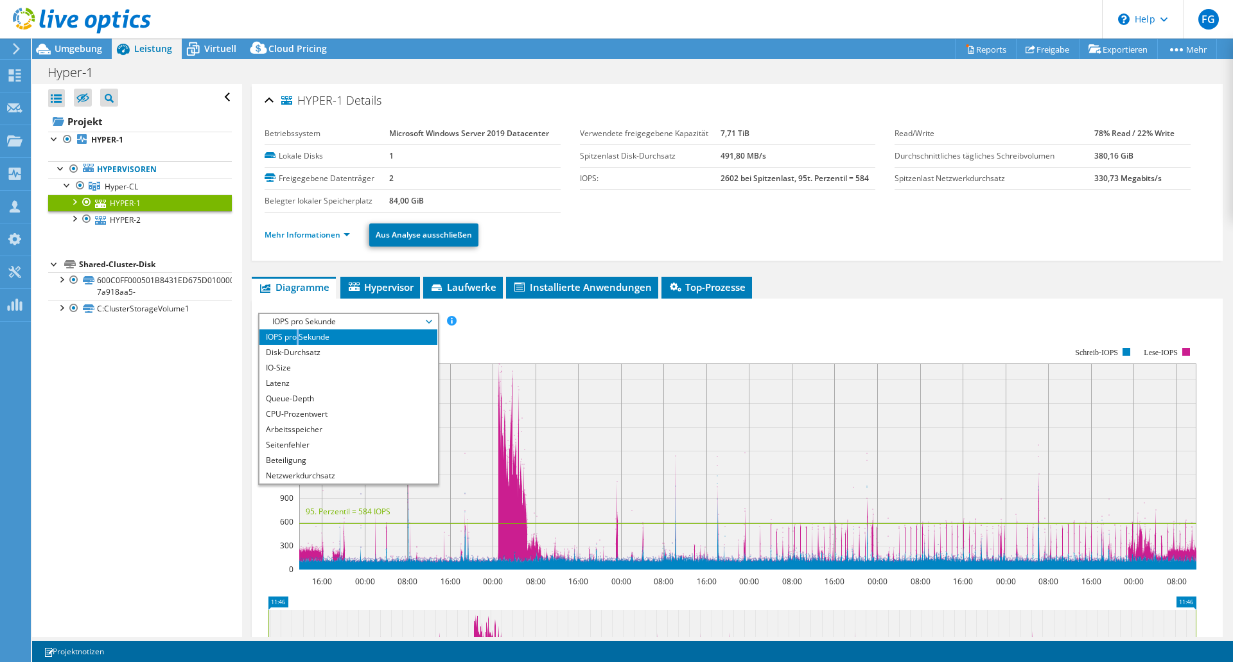
click at [265, 531] on rect at bounding box center [727, 458] width 939 height 257
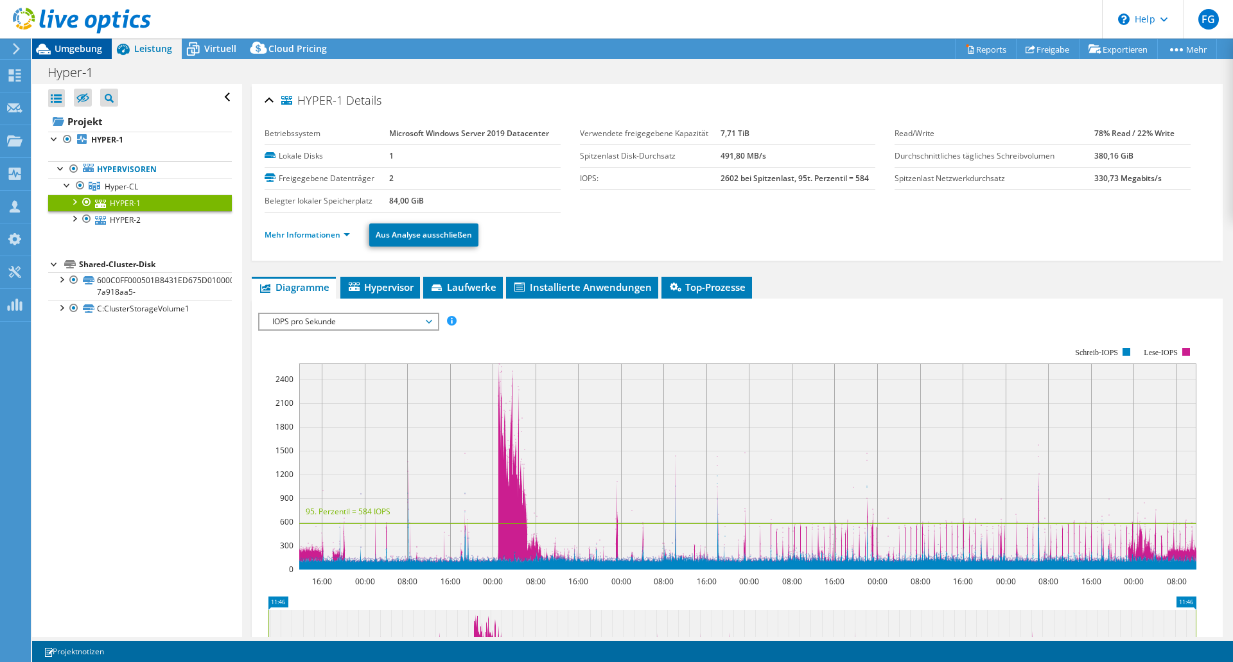
click at [69, 48] on span "Umgebung" at bounding box center [79, 48] width 48 height 12
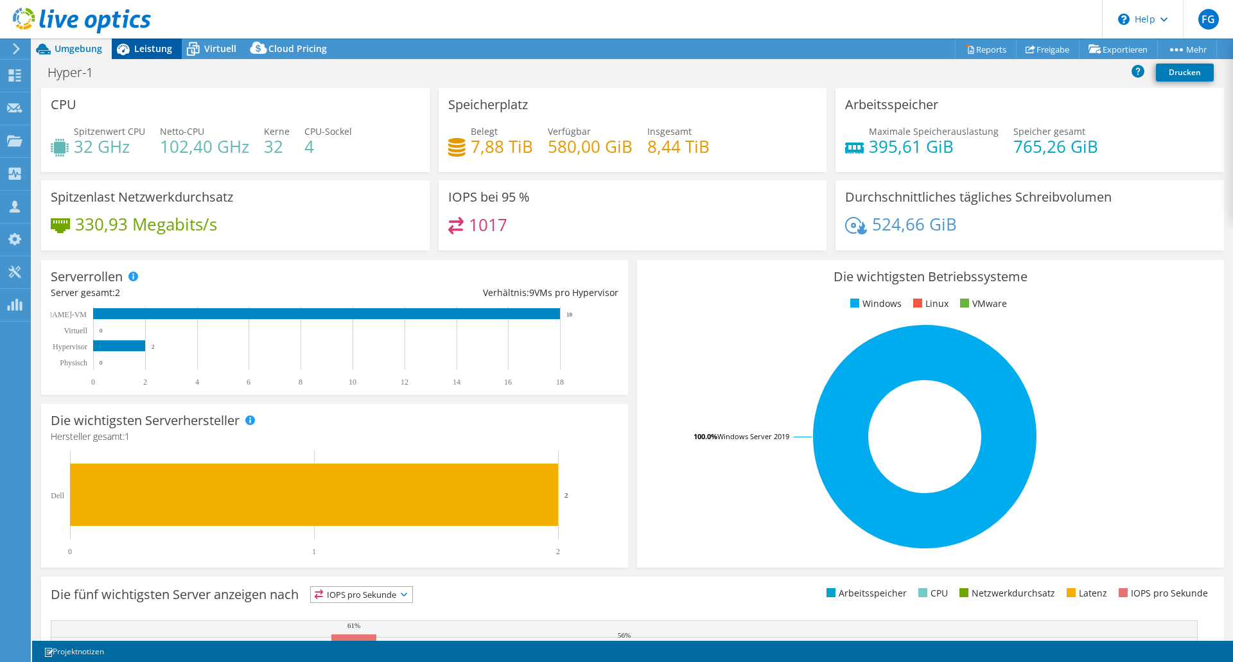
click at [145, 45] on span "Leistung" at bounding box center [153, 48] width 38 height 12
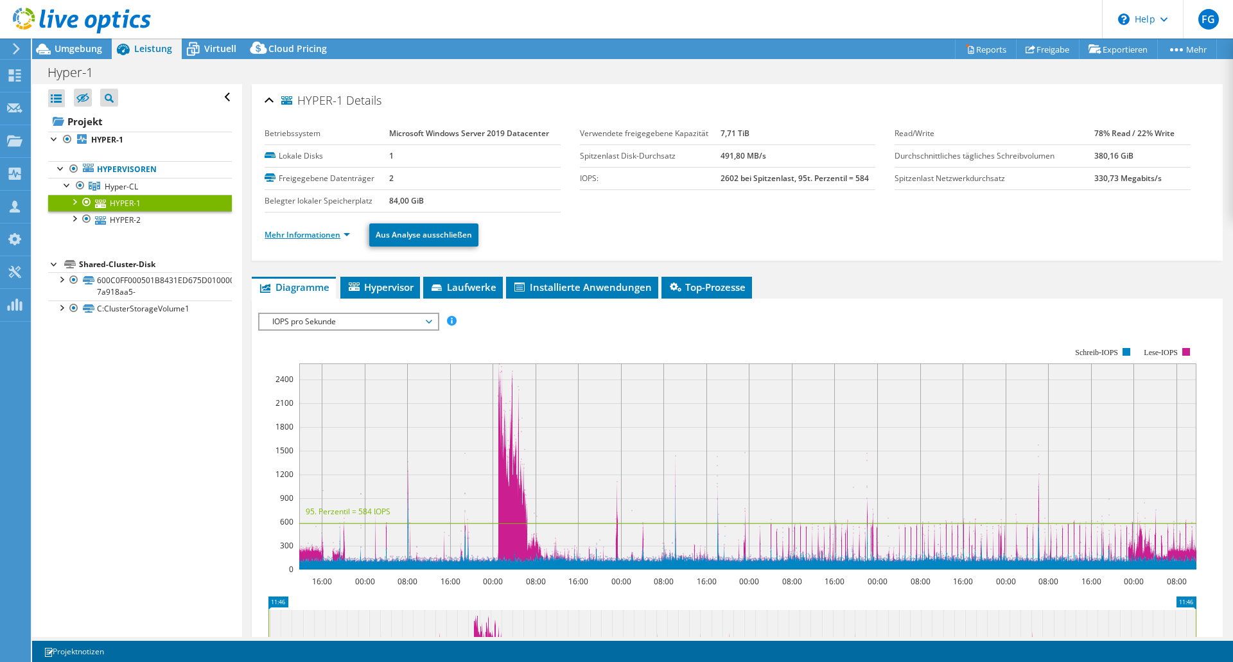
click at [300, 236] on link "Mehr Informationen" at bounding box center [307, 234] width 85 height 11
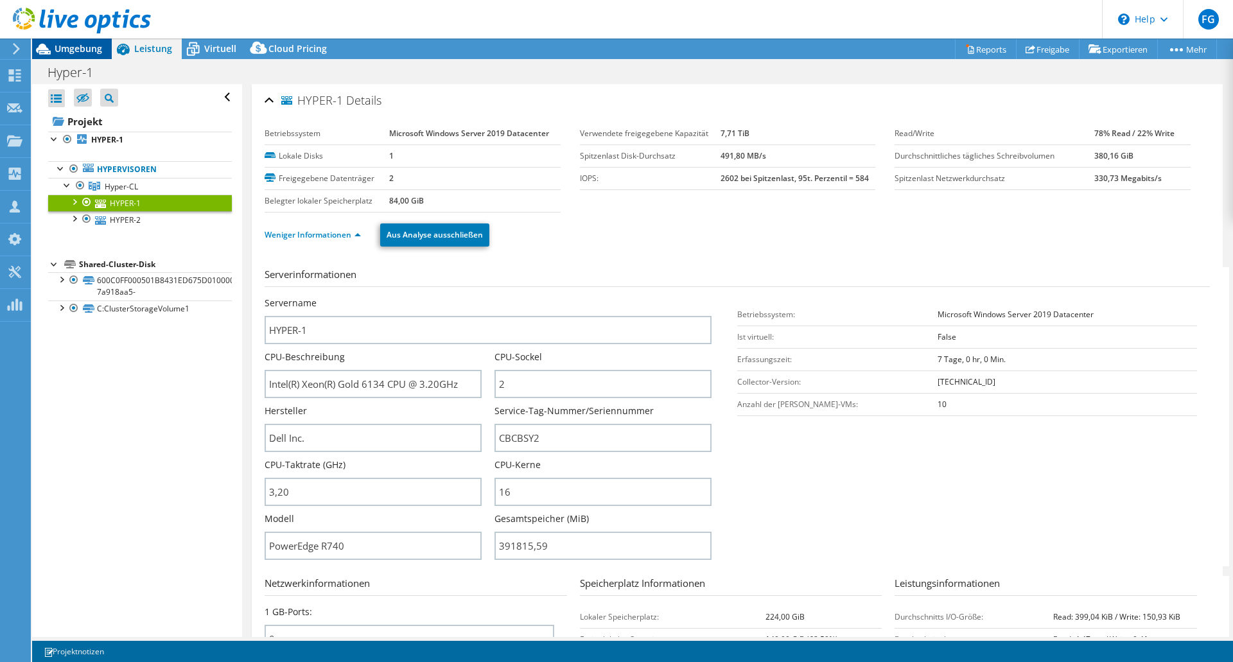
click at [74, 44] on span "Umgebung" at bounding box center [79, 48] width 48 height 12
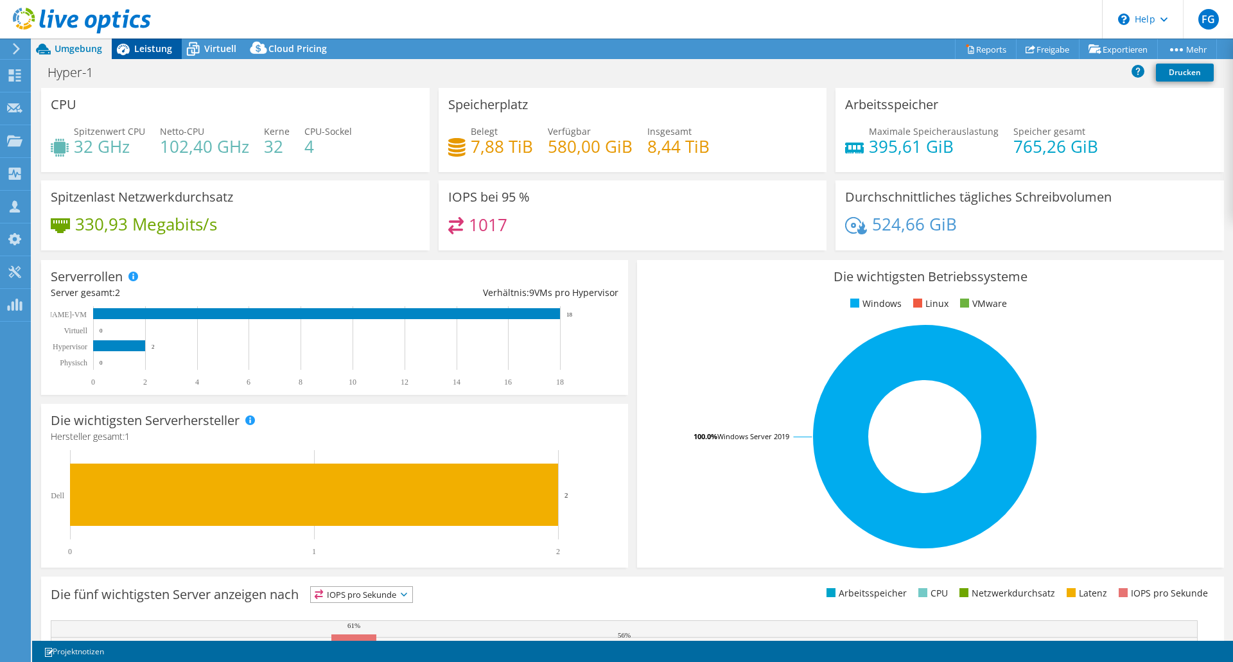
click at [136, 46] on span "Leistung" at bounding box center [153, 48] width 38 height 12
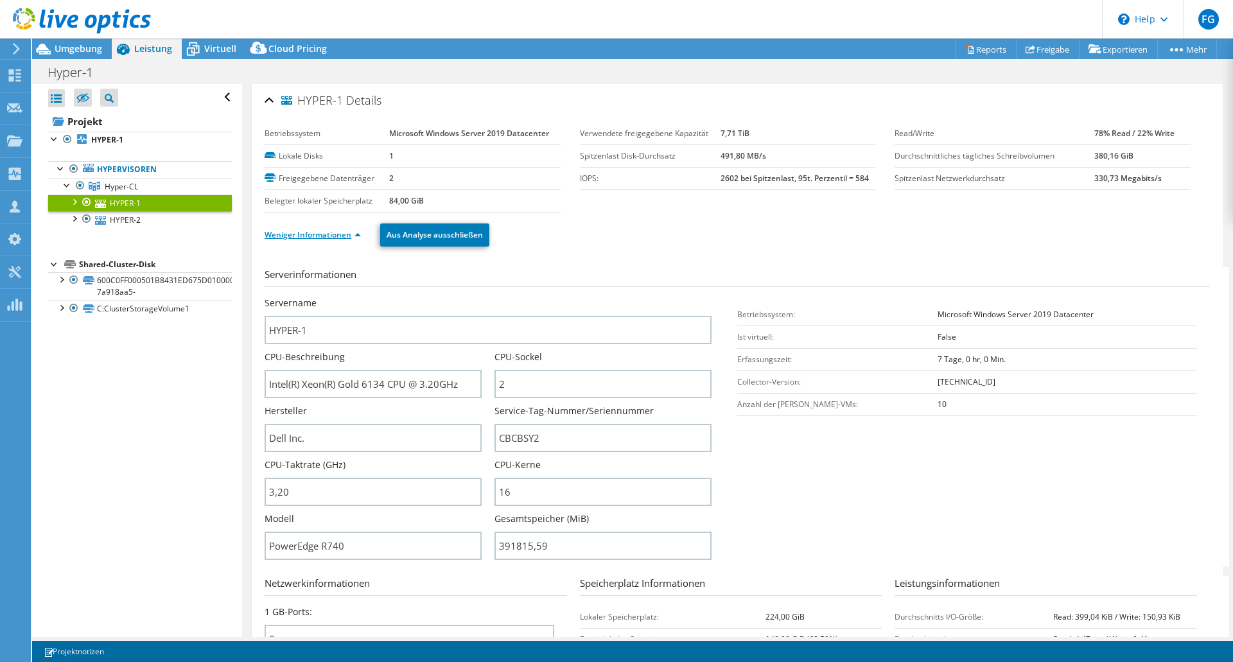
click at [310, 236] on link "Weniger Informationen" at bounding box center [313, 234] width 96 height 11
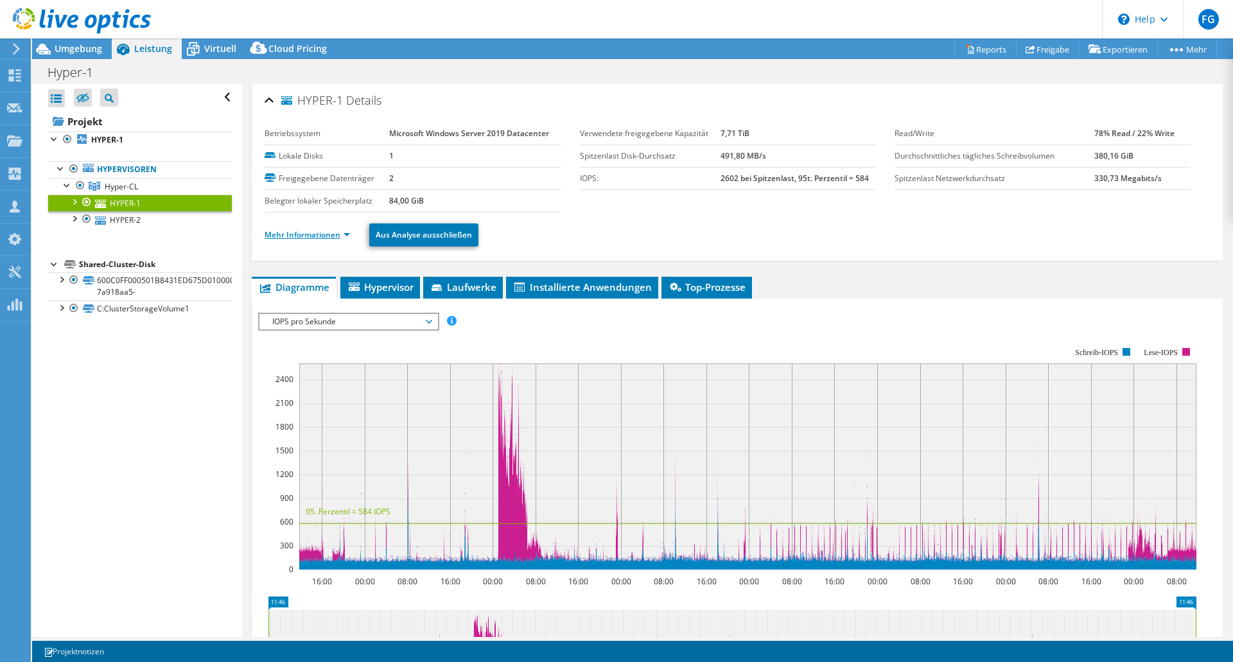
click at [310, 236] on link "Mehr Informationen" at bounding box center [307, 234] width 85 height 11
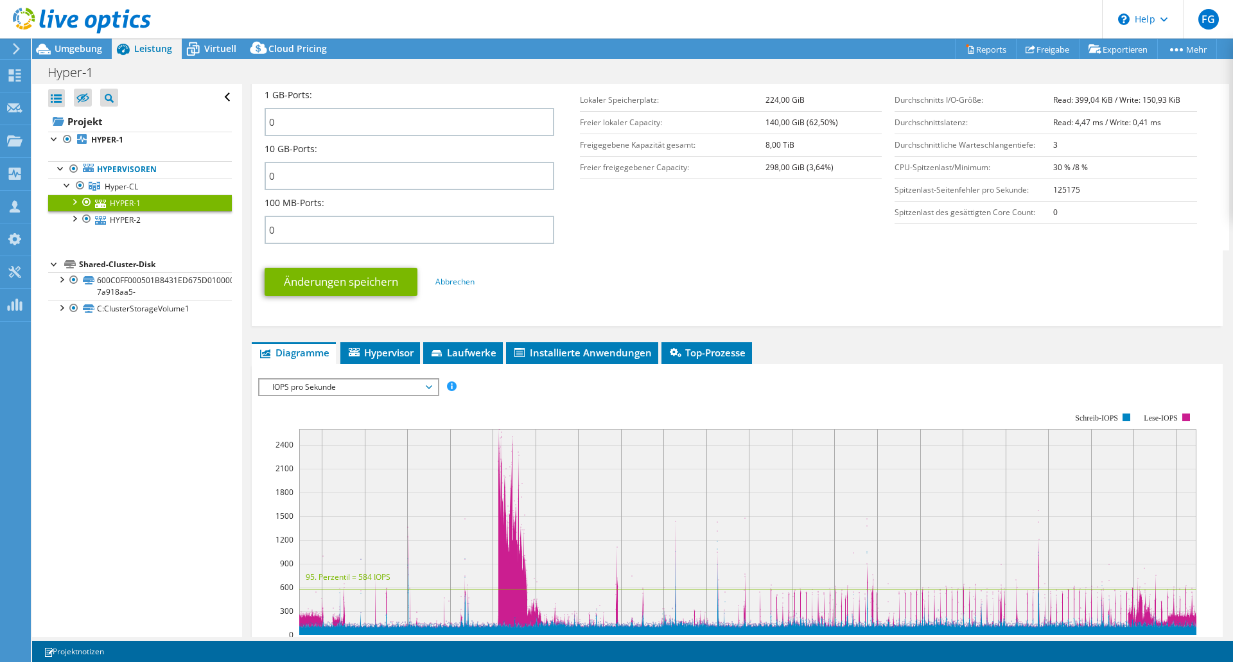
scroll to position [450, 0]
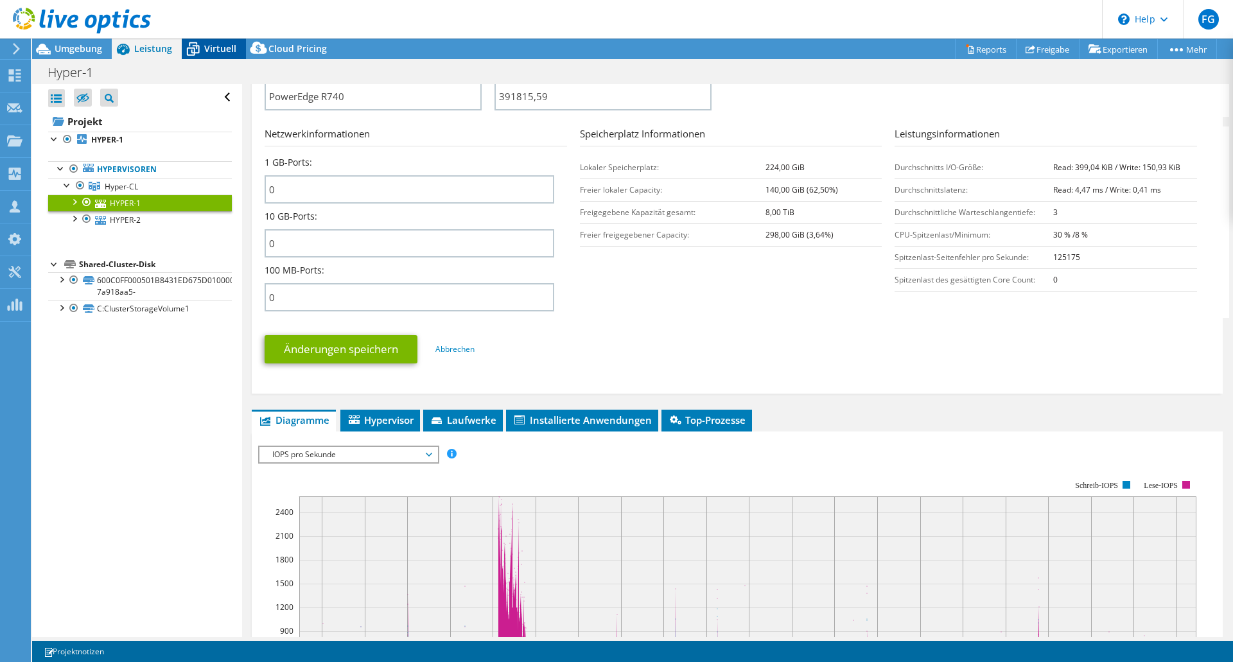
click at [220, 50] on span "Virtuell" at bounding box center [220, 48] width 32 height 12
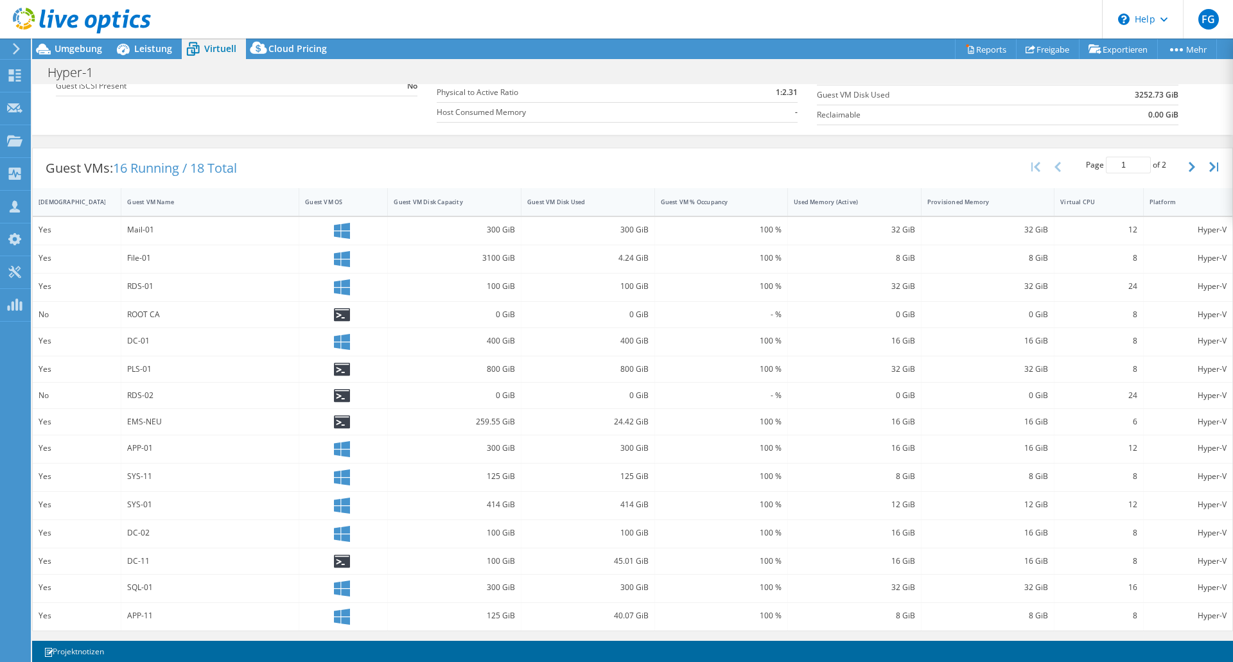
scroll to position [190, 0]
click at [179, 285] on div "RDS-01" at bounding box center [210, 286] width 166 height 14
click at [1157, 293] on div "Hyper-V" at bounding box center [1188, 287] width 89 height 28
click at [168, 530] on div "DC-02" at bounding box center [210, 533] width 166 height 14
click at [1189, 166] on icon "button" at bounding box center [1192, 166] width 6 height 10
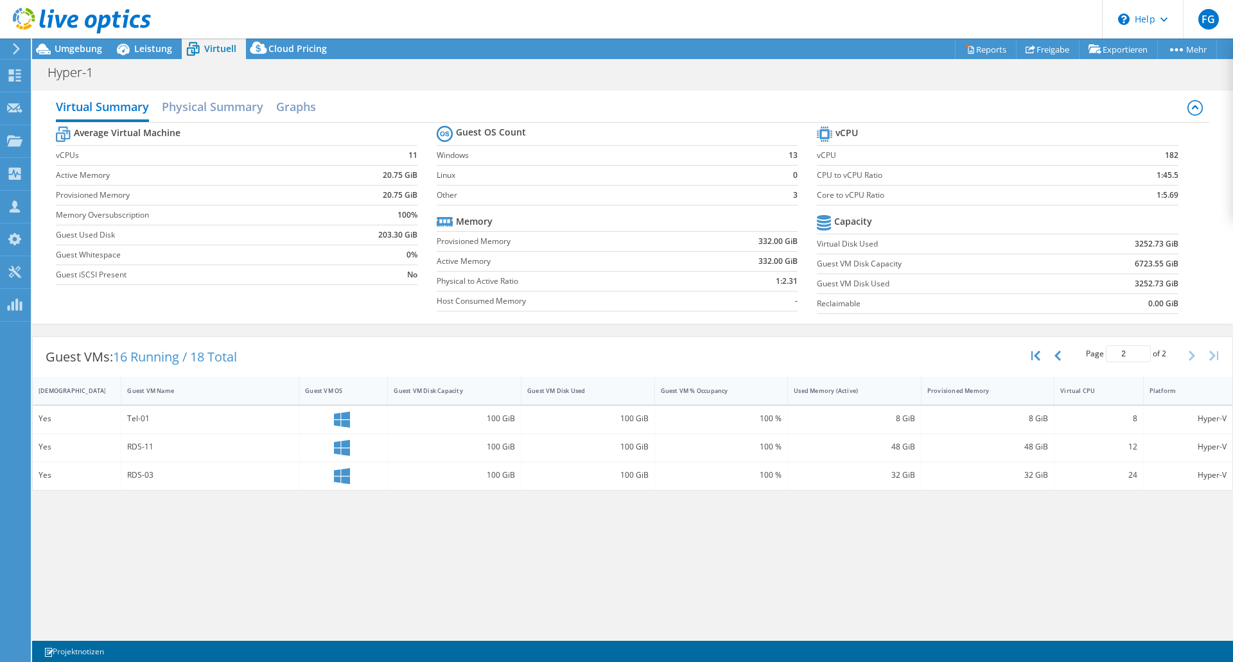
scroll to position [0, 0]
click at [1057, 357] on icon "button" at bounding box center [1058, 356] width 6 height 10
type input "1"
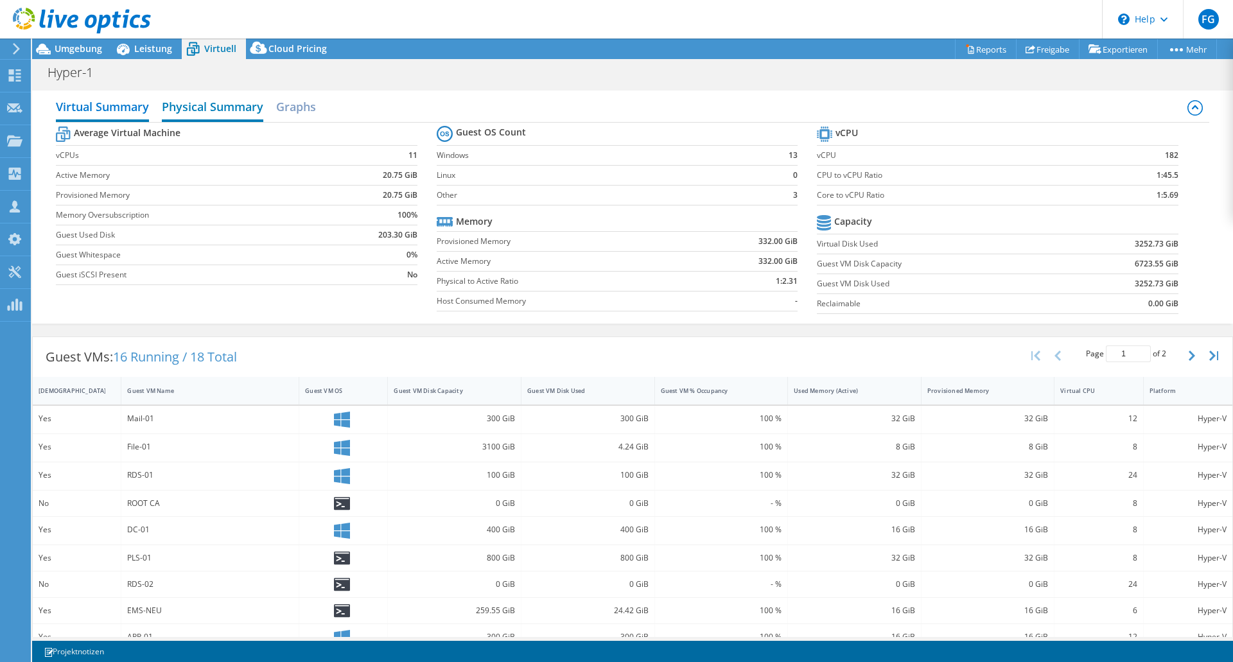
click at [207, 111] on h2 "Physical Summary" at bounding box center [213, 108] width 102 height 28
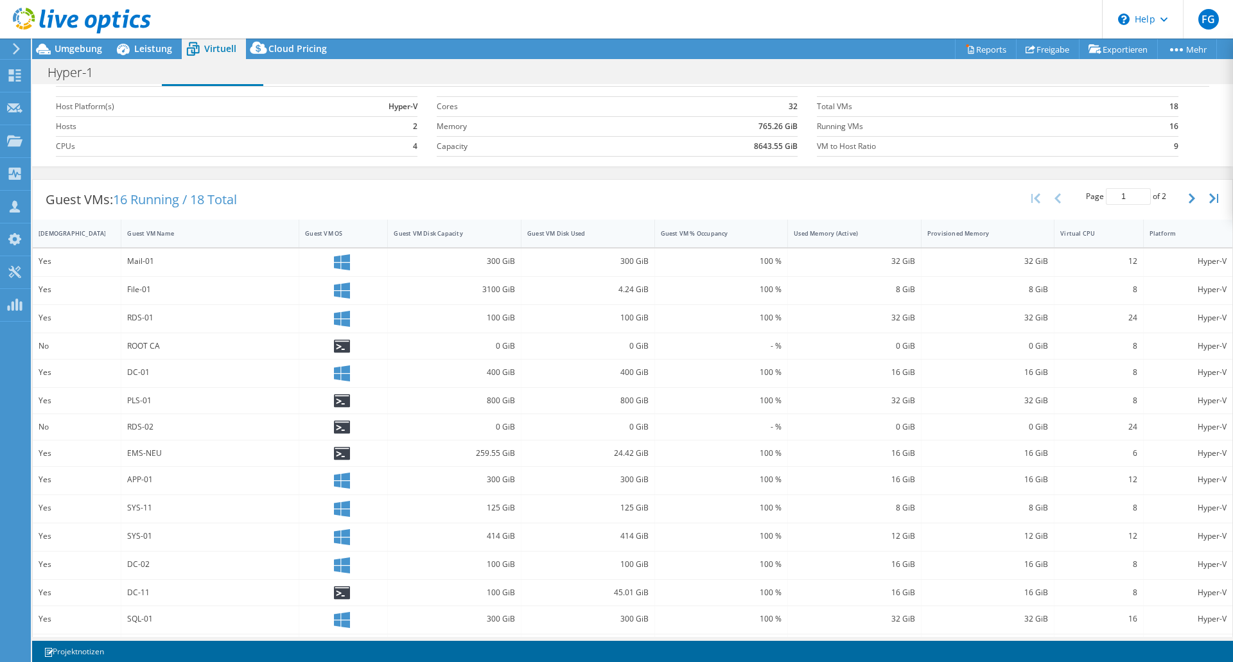
scroll to position [68, 0]
